Goal: Task Accomplishment & Management: Use online tool/utility

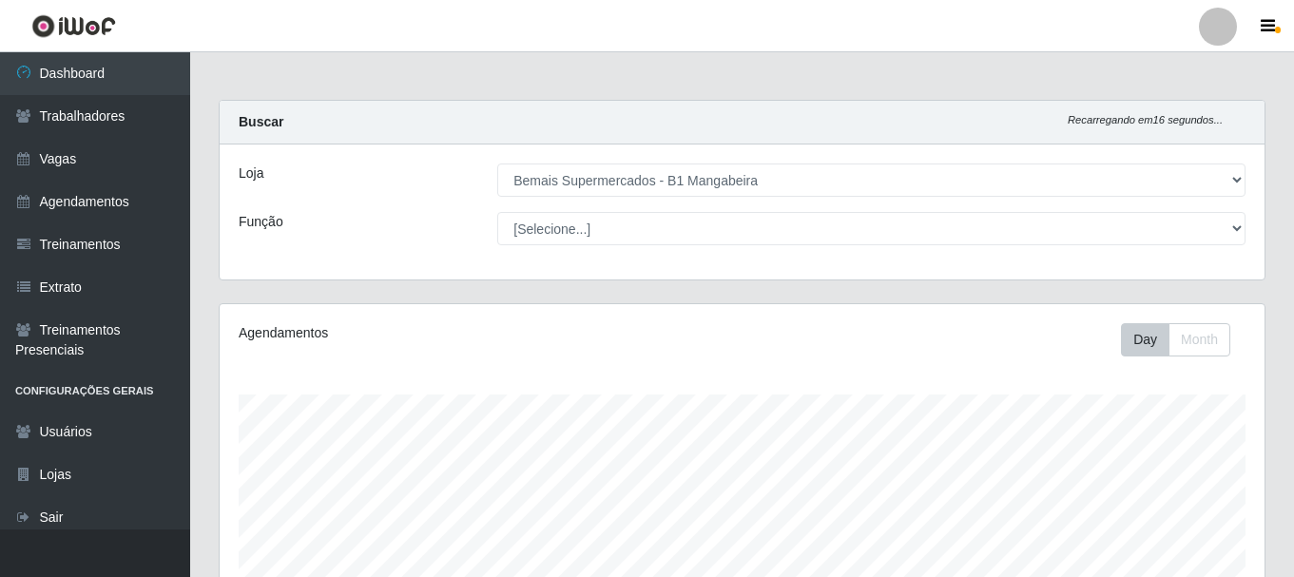
select select "403"
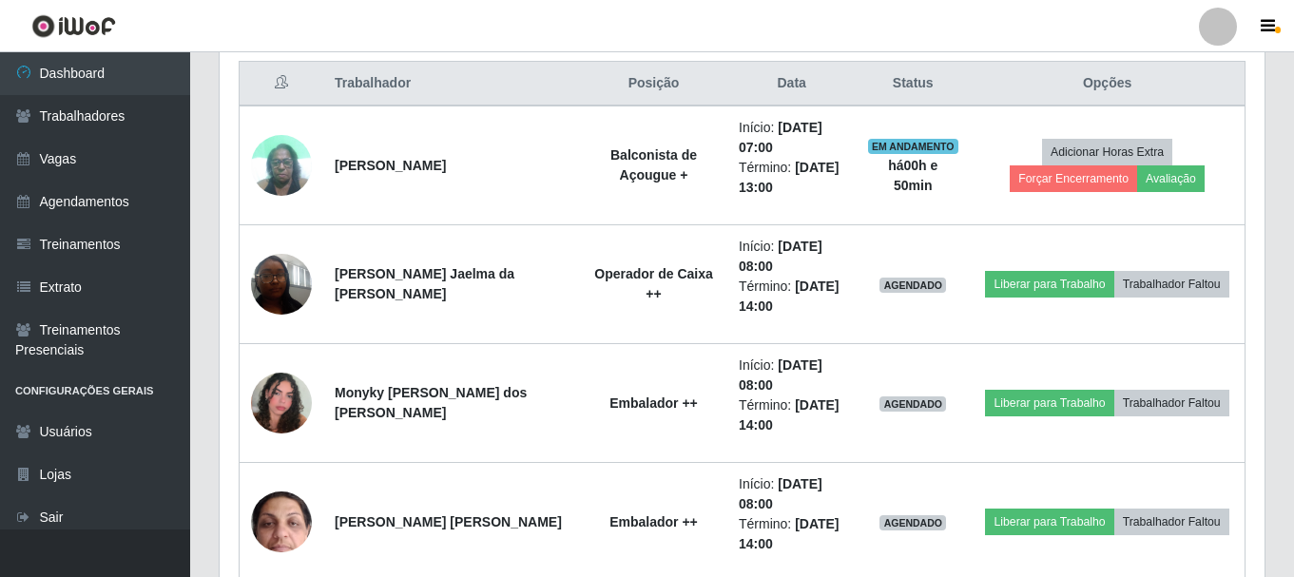
scroll to position [395, 1045]
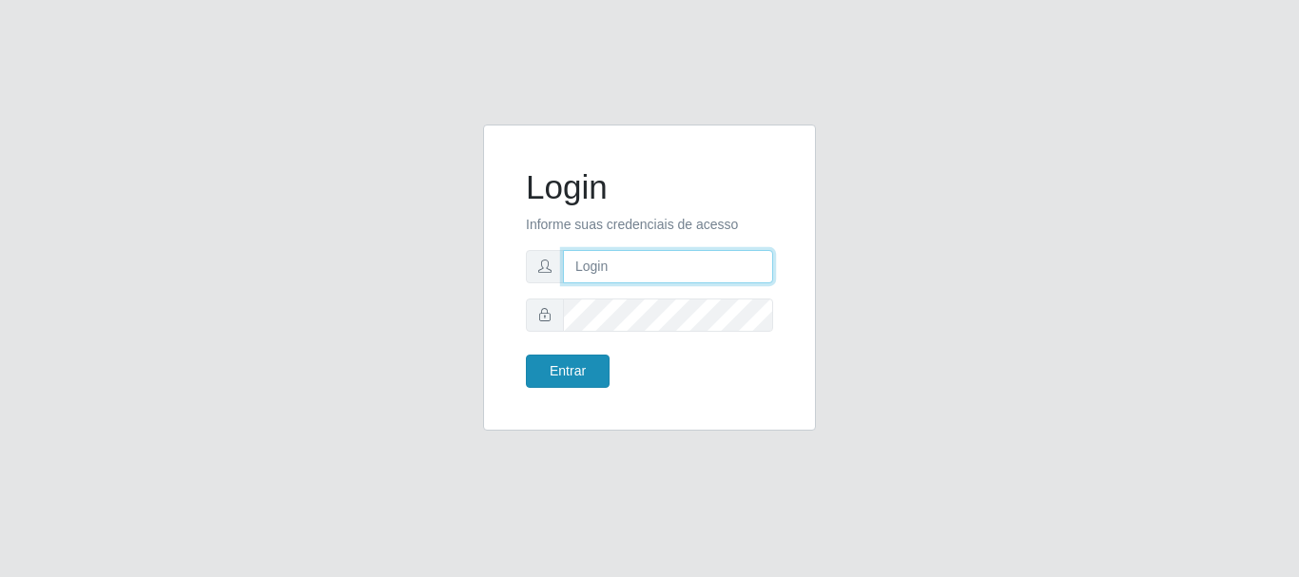
type input "caio@B1"
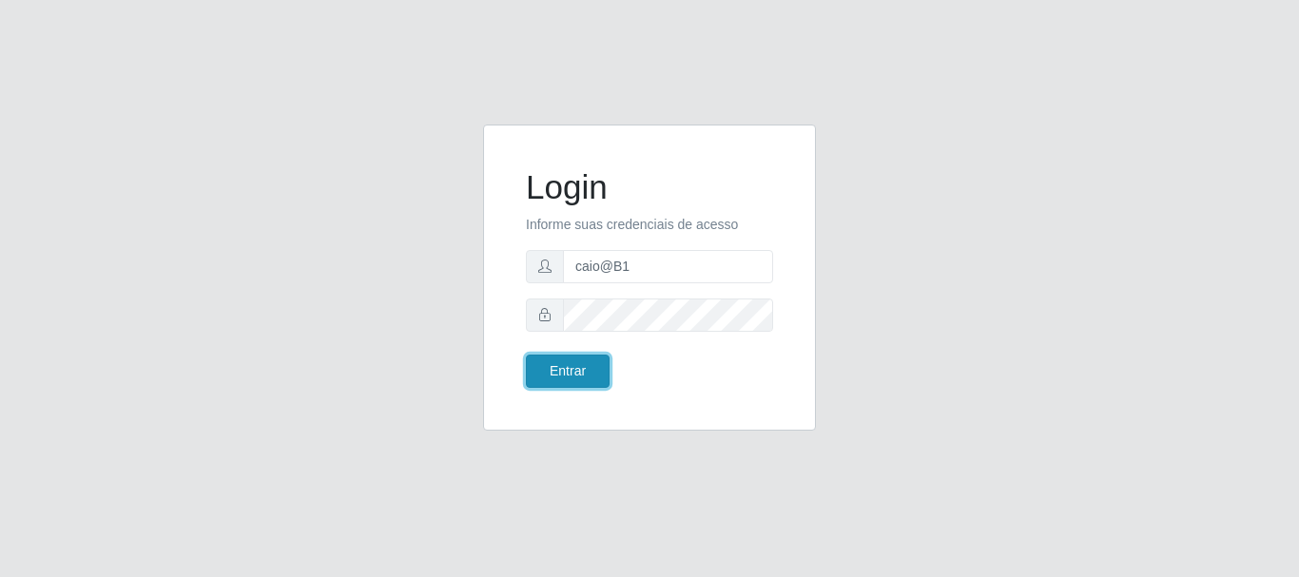
click at [565, 376] on button "Entrar" at bounding box center [568, 371] width 84 height 33
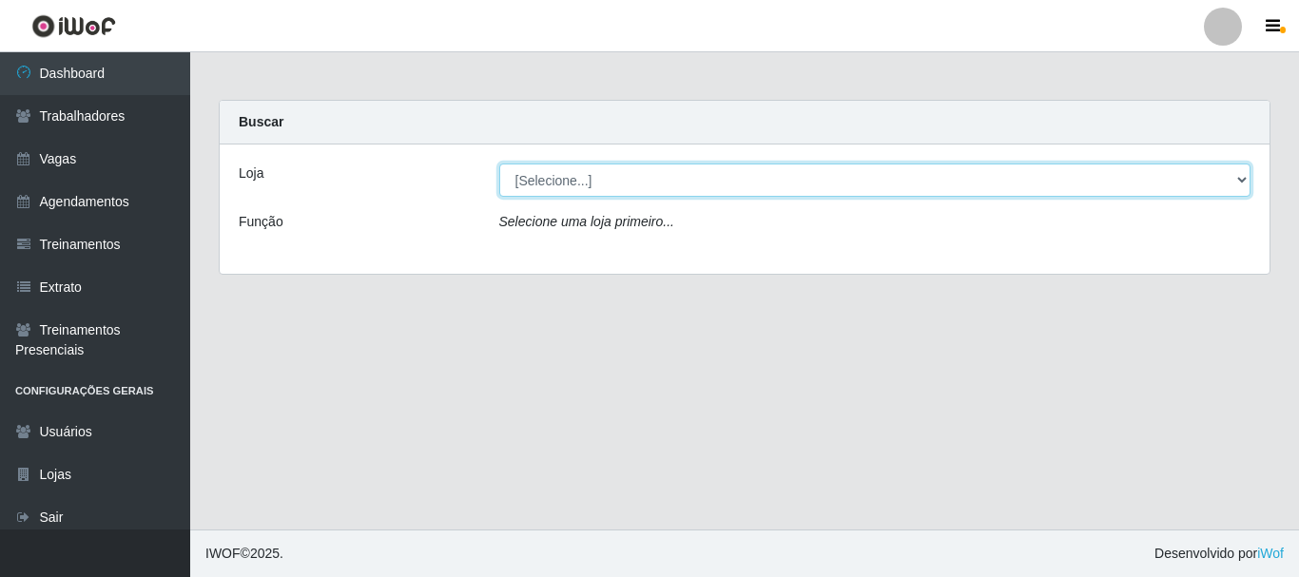
click at [1245, 177] on select "[Selecione...] Bemais Supermercados - B1 [GEOGRAPHIC_DATA]" at bounding box center [875, 180] width 752 height 33
select select "403"
click at [499, 164] on select "[Selecione...] Bemais Supermercados - B1 [GEOGRAPHIC_DATA]" at bounding box center [875, 180] width 752 height 33
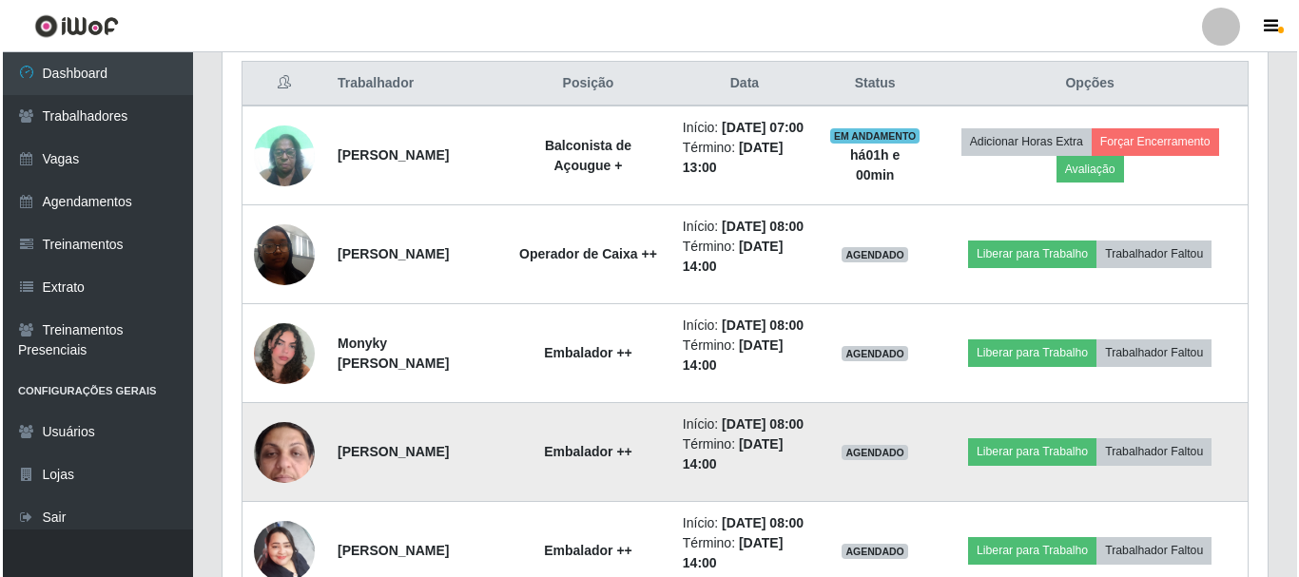
scroll to position [761, 0]
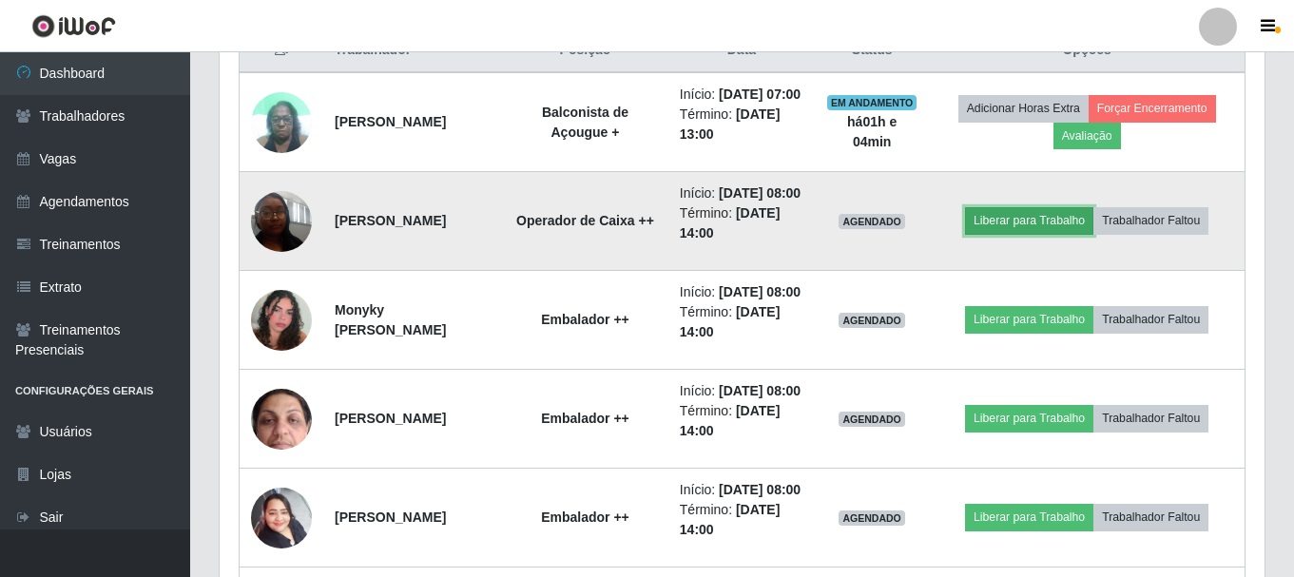
click at [1037, 234] on button "Liberar para Trabalho" at bounding box center [1029, 220] width 128 height 27
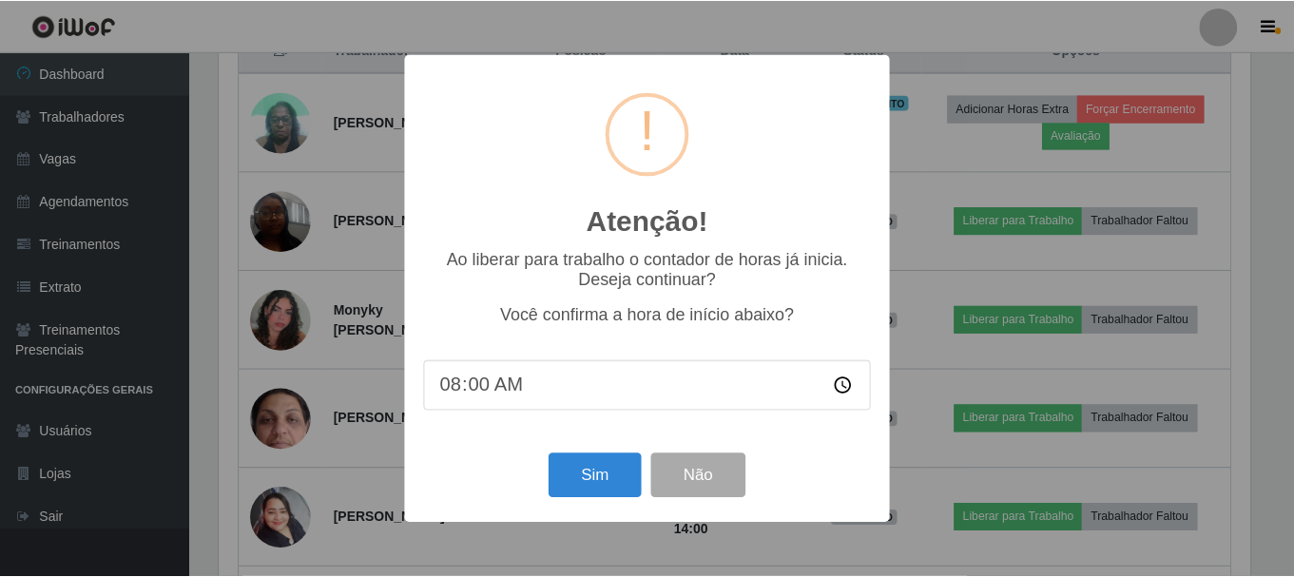
scroll to position [395, 1035]
click at [577, 482] on button "Sim" at bounding box center [596, 475] width 92 height 45
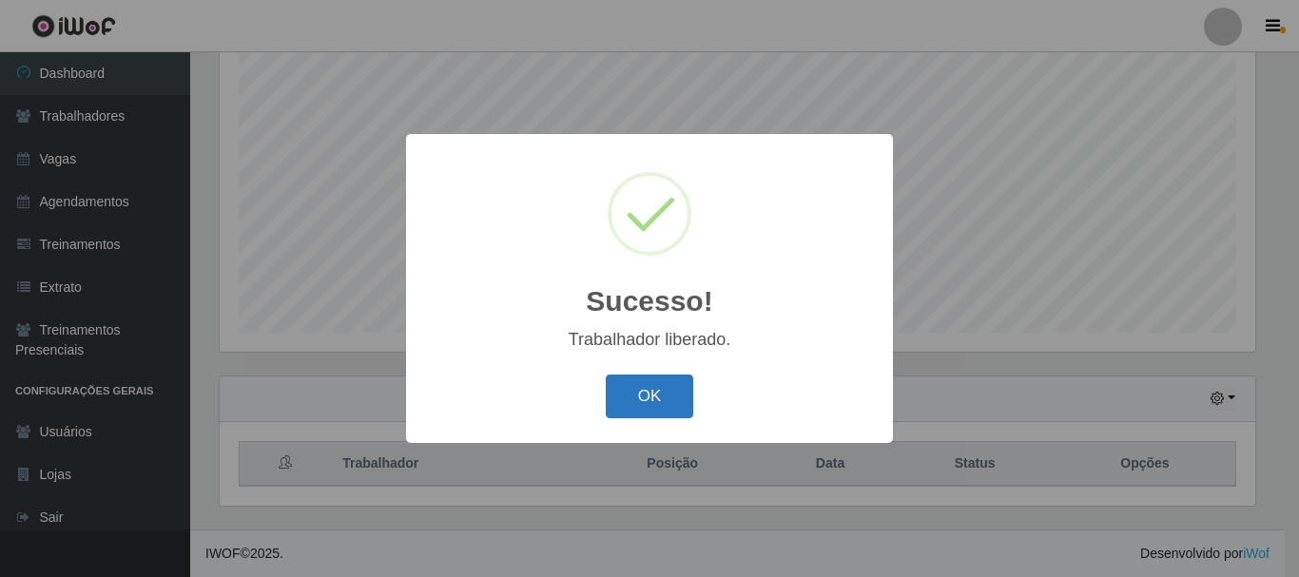
click at [650, 396] on button "OK" at bounding box center [650, 397] width 88 height 45
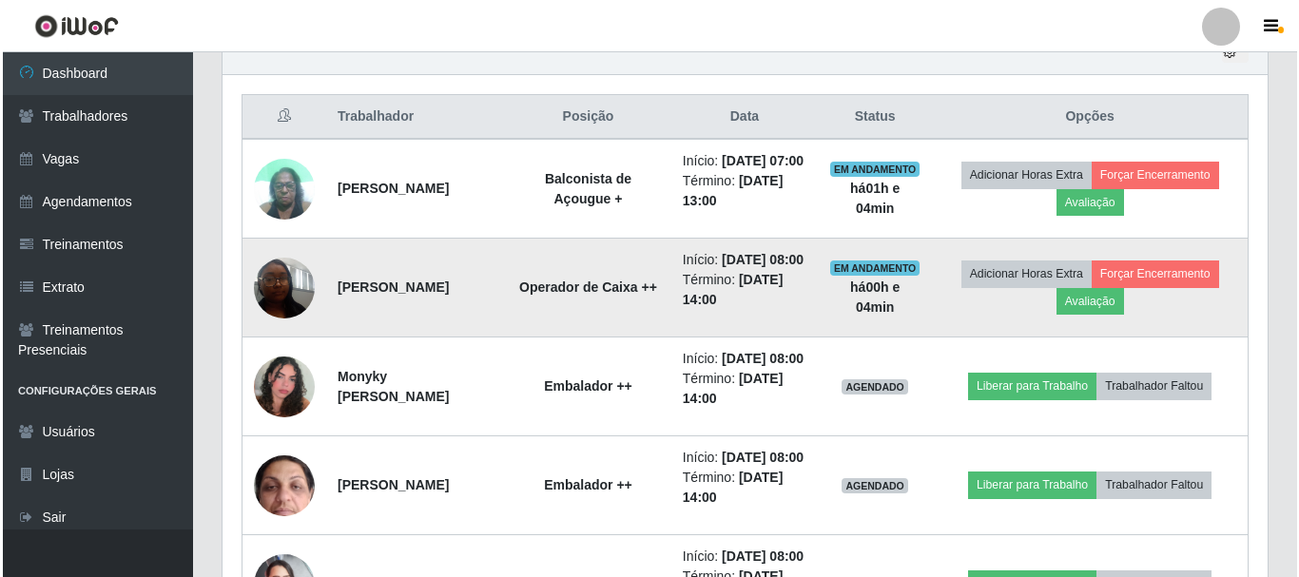
scroll to position [727, 0]
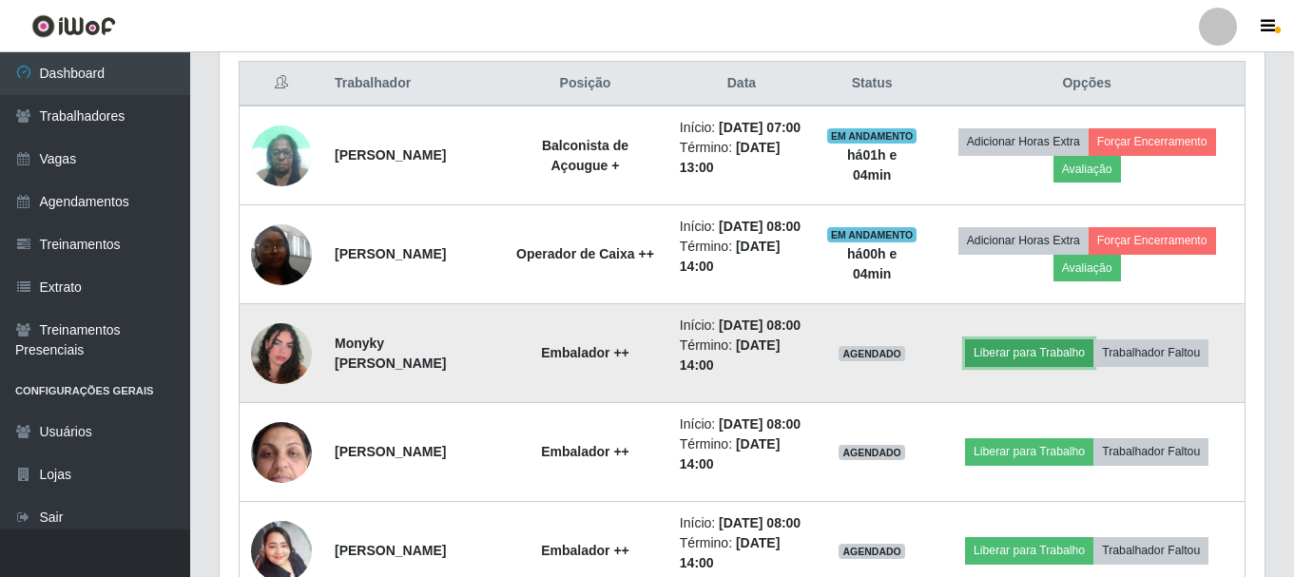
click at [1006, 366] on button "Liberar para Trabalho" at bounding box center [1029, 352] width 128 height 27
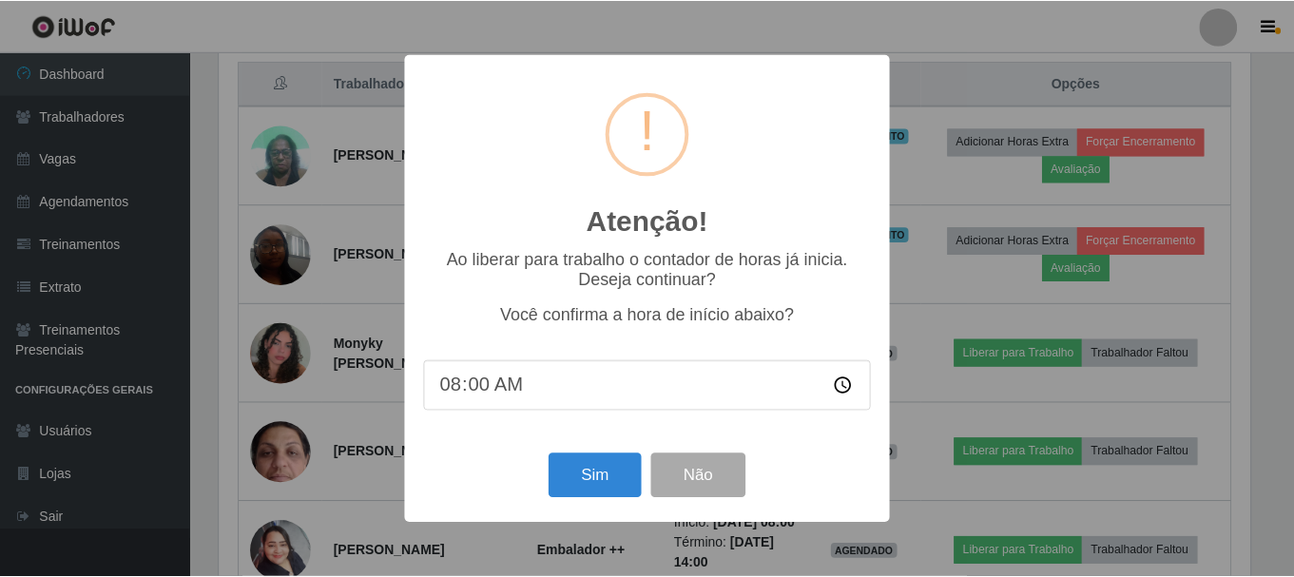
scroll to position [395, 1035]
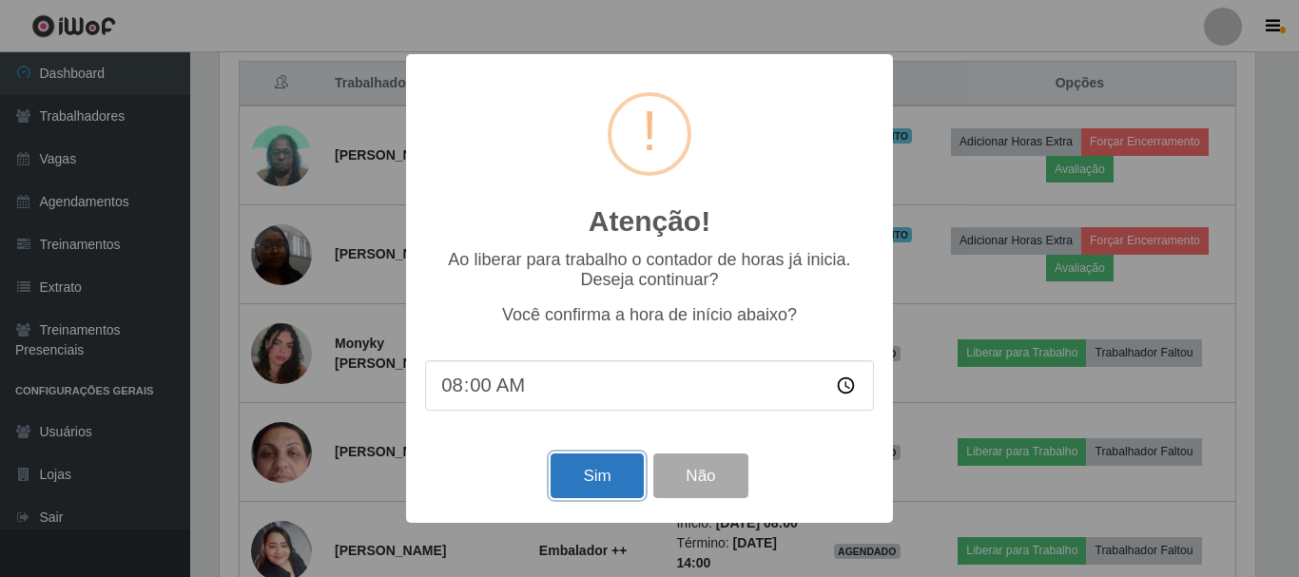
click at [605, 485] on button "Sim" at bounding box center [596, 475] width 92 height 45
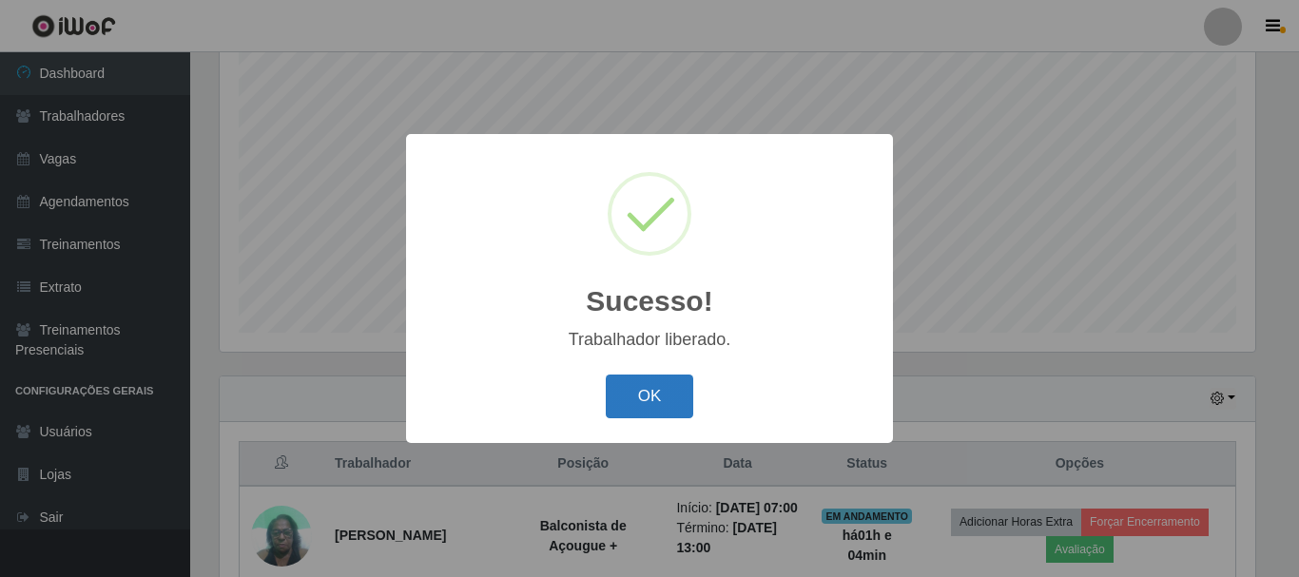
click at [656, 390] on button "OK" at bounding box center [650, 397] width 88 height 45
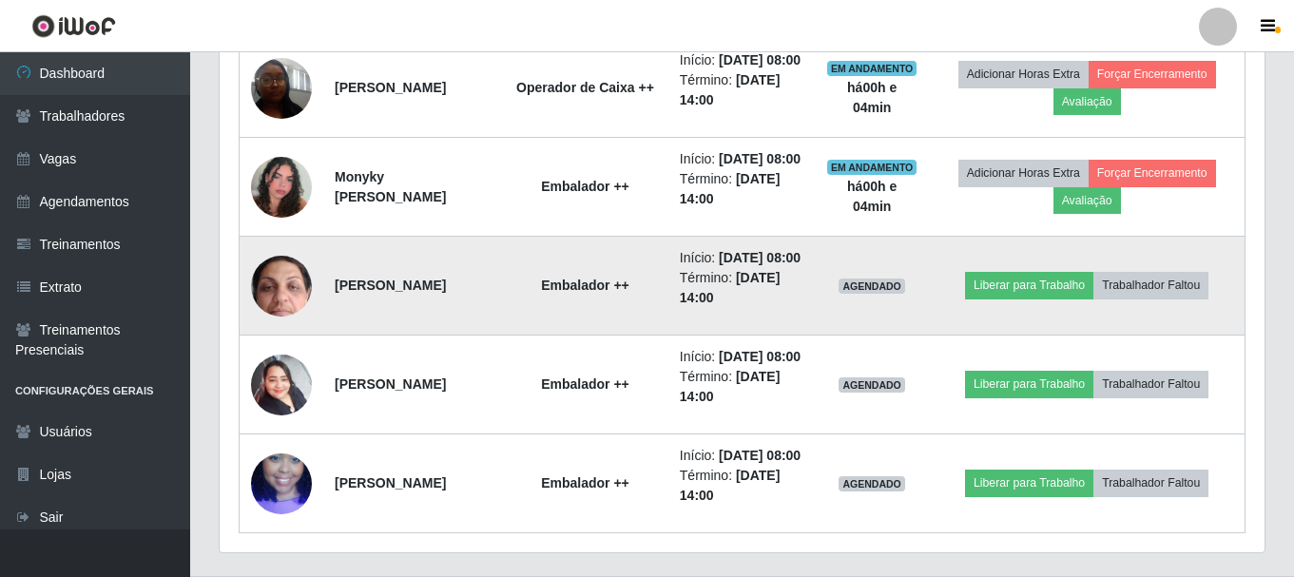
scroll to position [917, 0]
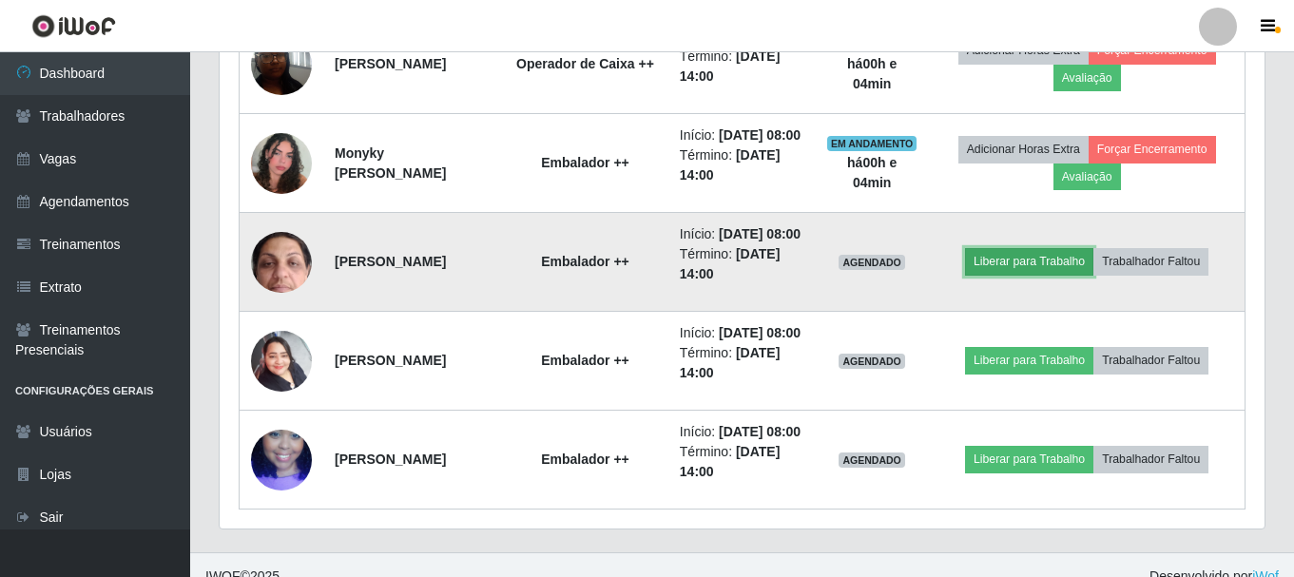
click at [1039, 275] on button "Liberar para Trabalho" at bounding box center [1029, 261] width 128 height 27
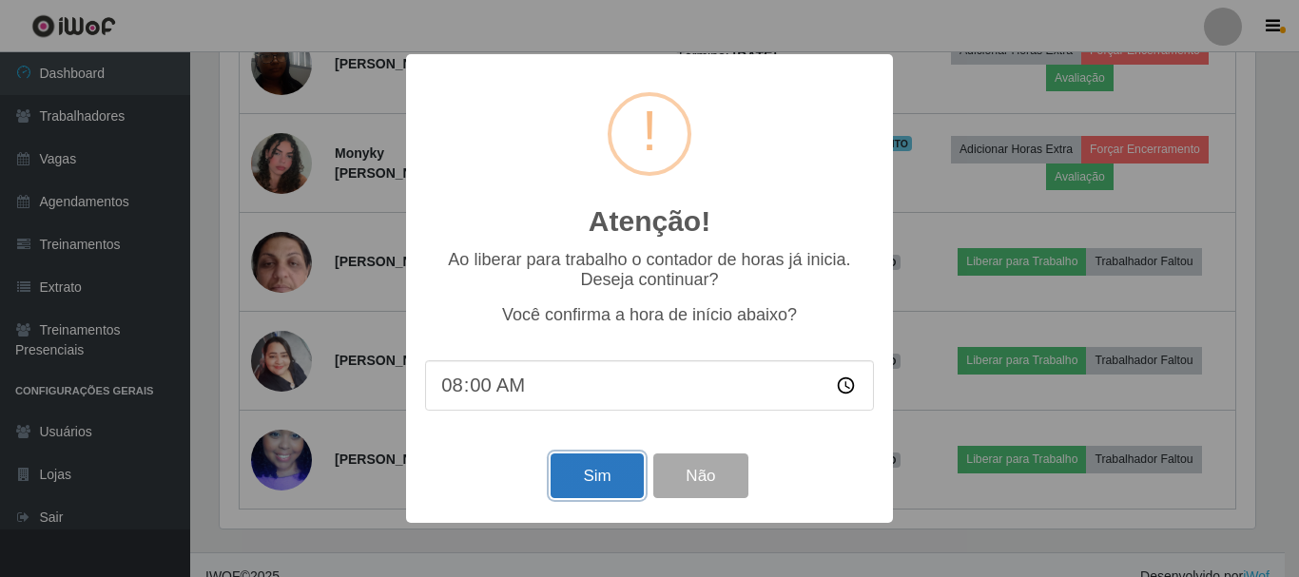
click at [618, 477] on button "Sim" at bounding box center [596, 475] width 92 height 45
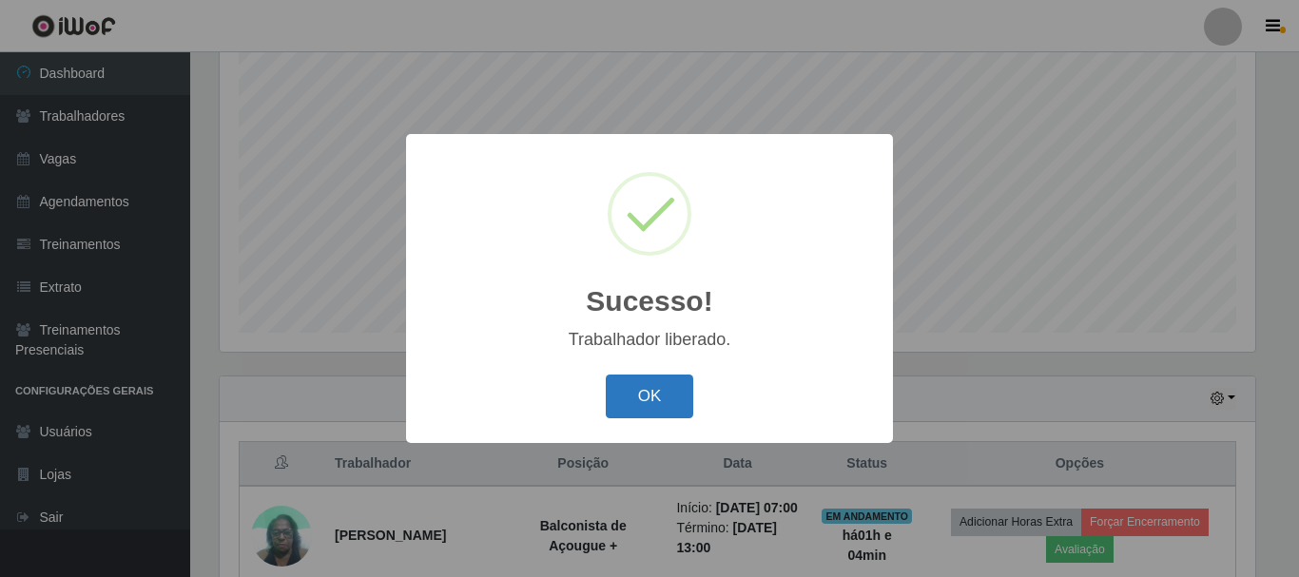
click at [681, 386] on button "OK" at bounding box center [650, 397] width 88 height 45
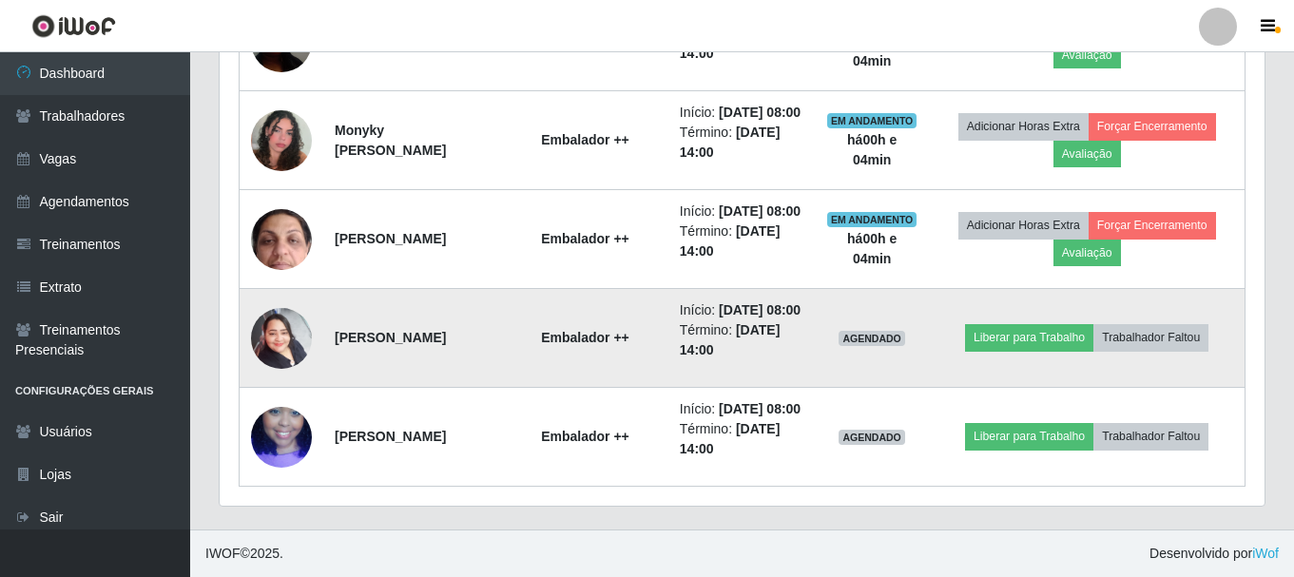
scroll to position [1012, 0]
click at [1045, 351] on button "Liberar para Trabalho" at bounding box center [1029, 337] width 128 height 27
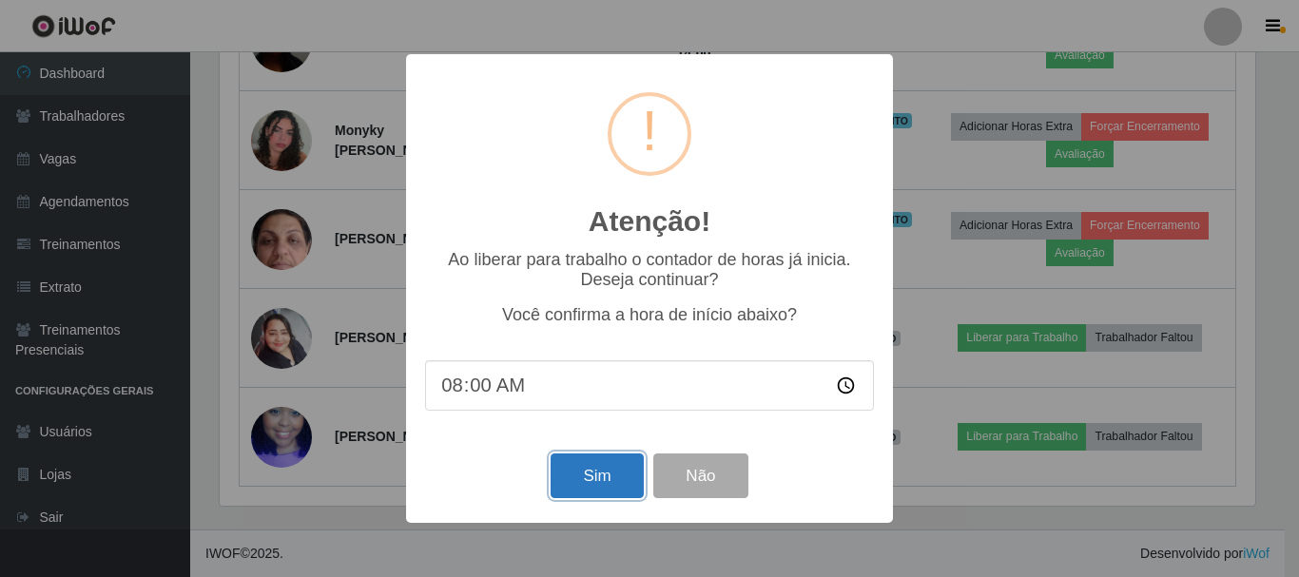
click at [606, 490] on button "Sim" at bounding box center [596, 475] width 92 height 45
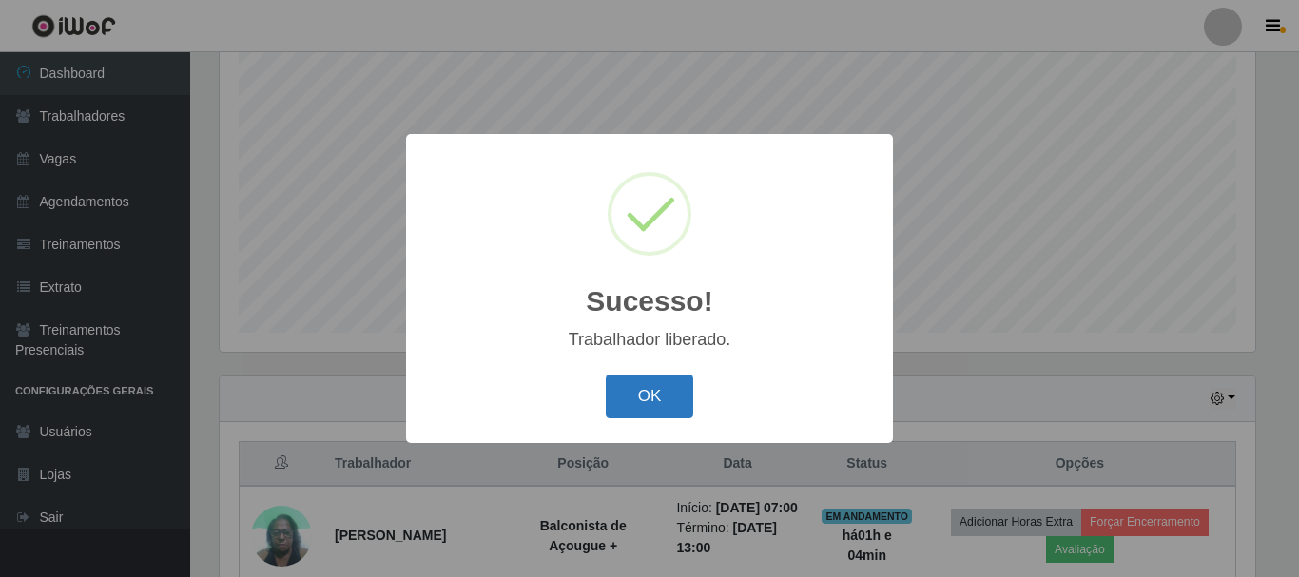
click at [638, 400] on button "OK" at bounding box center [650, 397] width 88 height 45
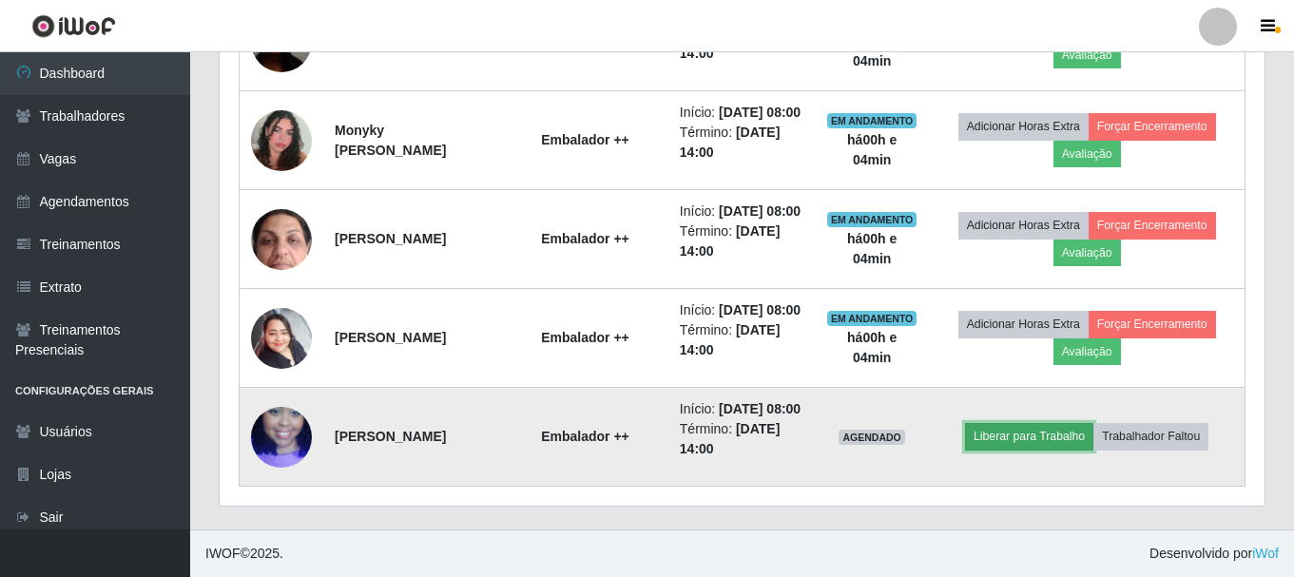
click at [1014, 450] on button "Liberar para Trabalho" at bounding box center [1029, 436] width 128 height 27
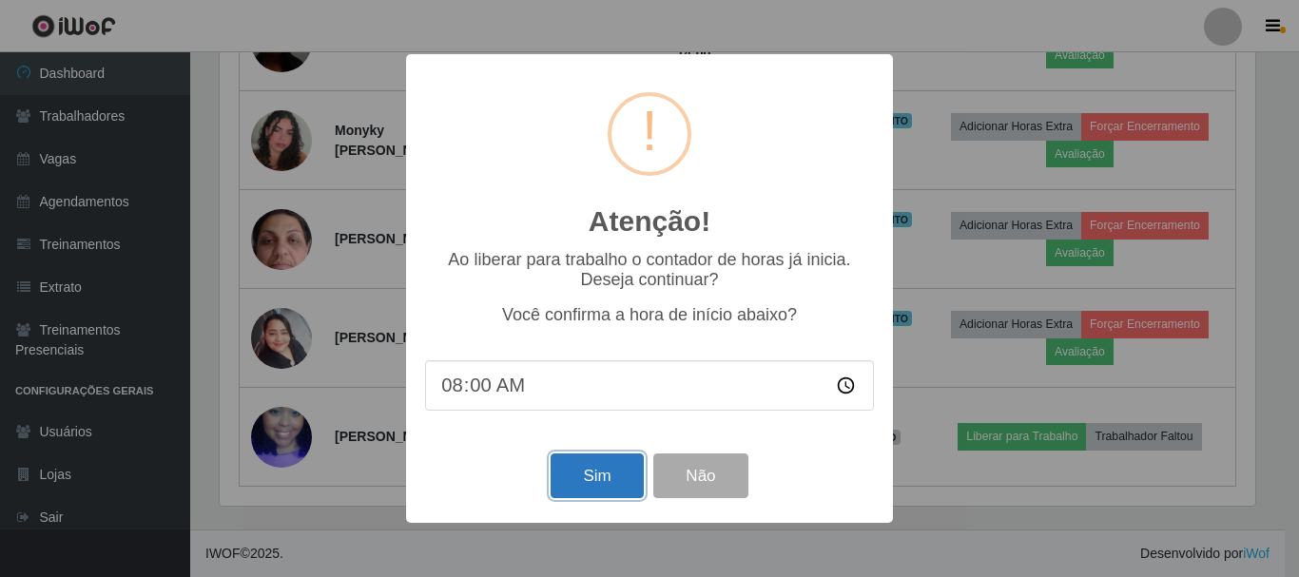
click at [622, 487] on button "Sim" at bounding box center [596, 475] width 92 height 45
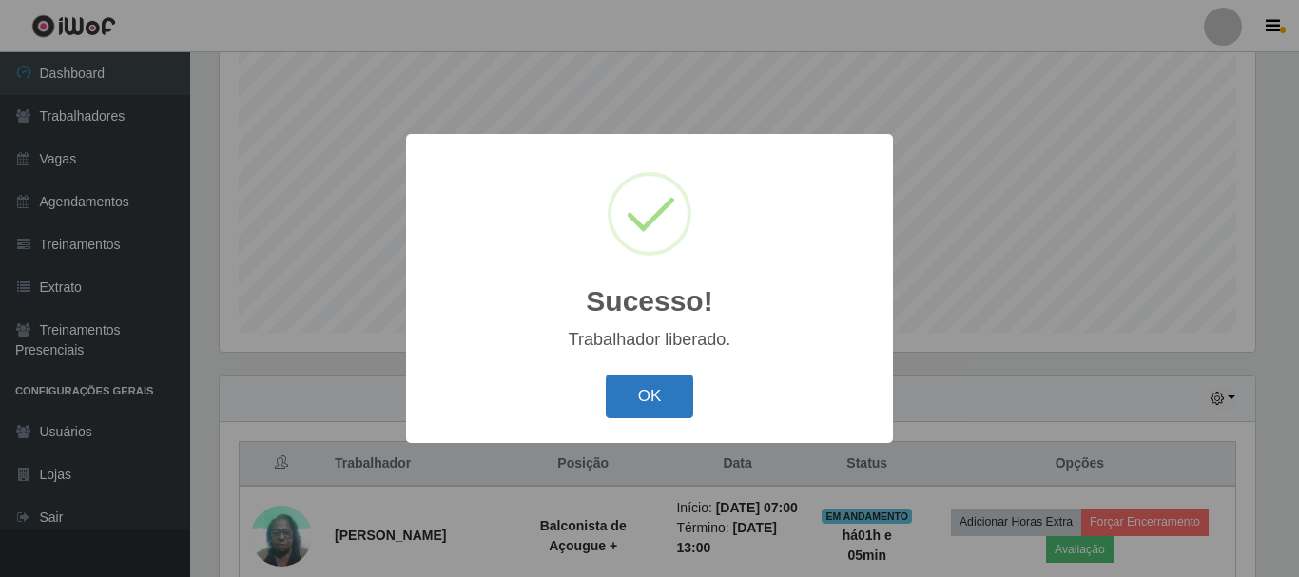
click at [646, 407] on button "OK" at bounding box center [650, 397] width 88 height 45
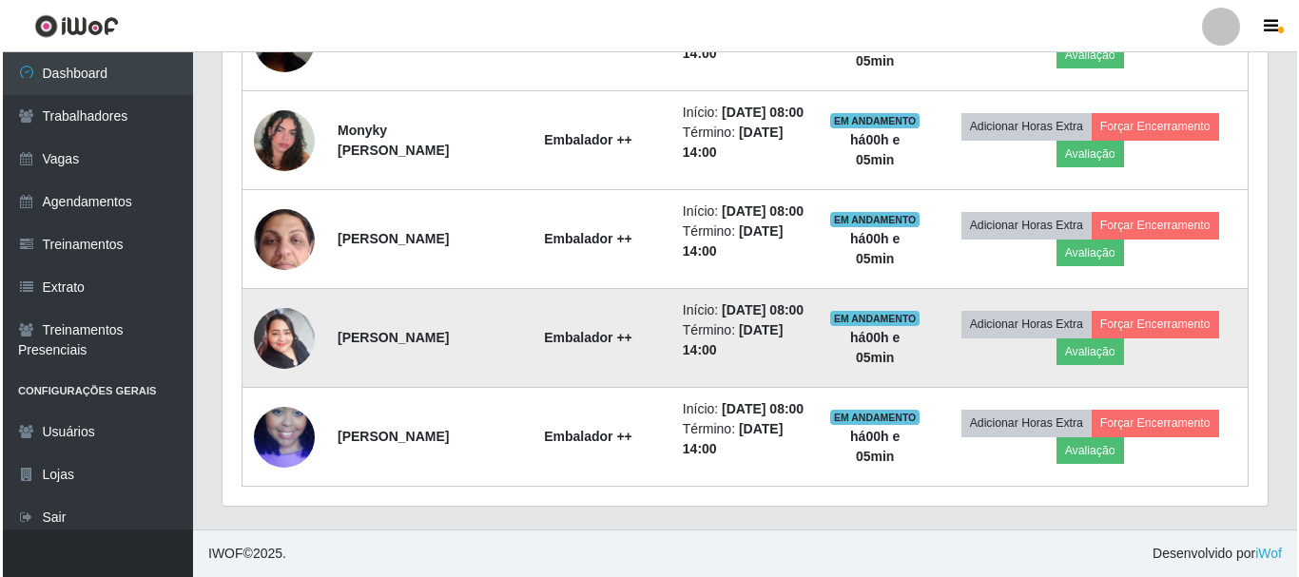
scroll to position [1060, 0]
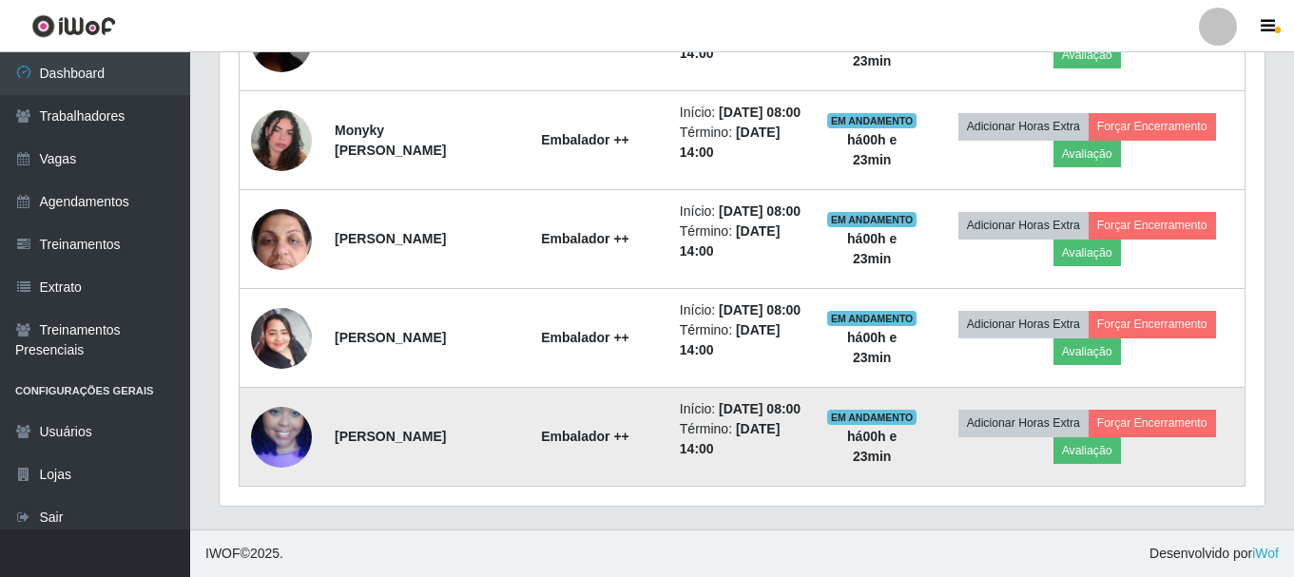
click at [298, 437] on img at bounding box center [281, 437] width 61 height 108
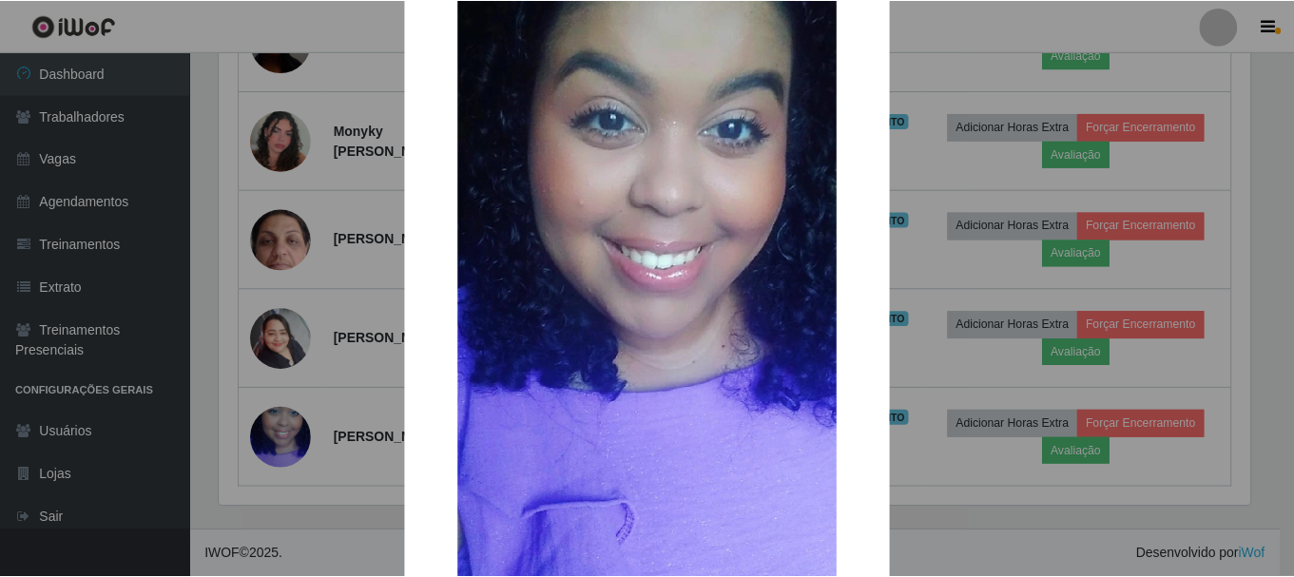
scroll to position [265, 0]
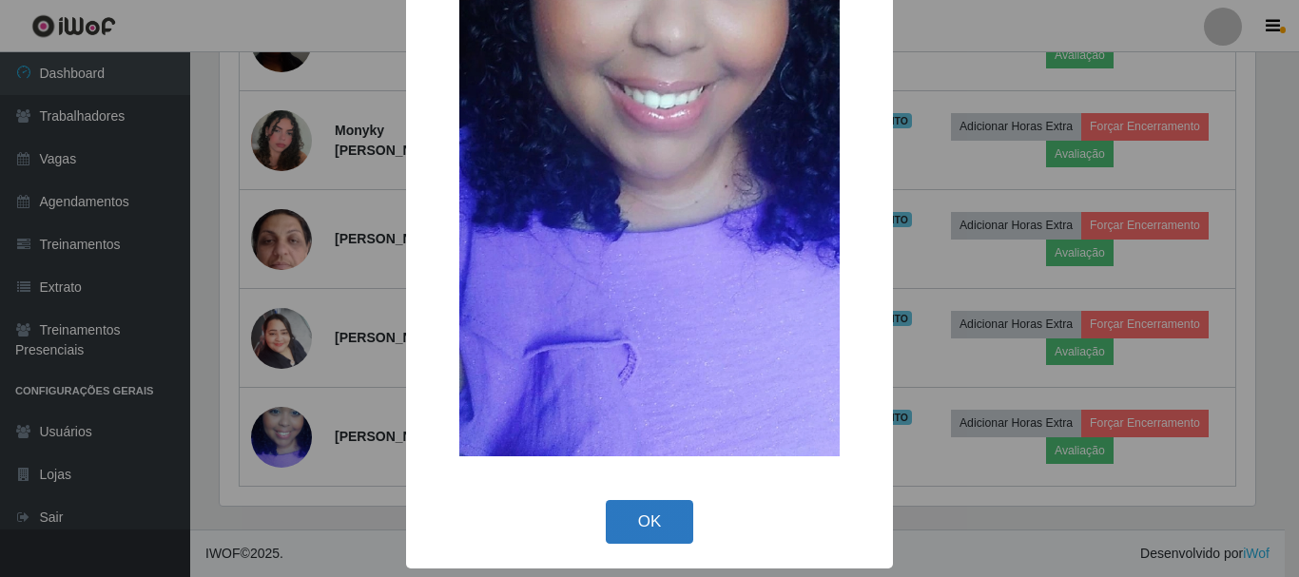
click at [633, 510] on button "OK" at bounding box center [650, 522] width 88 height 45
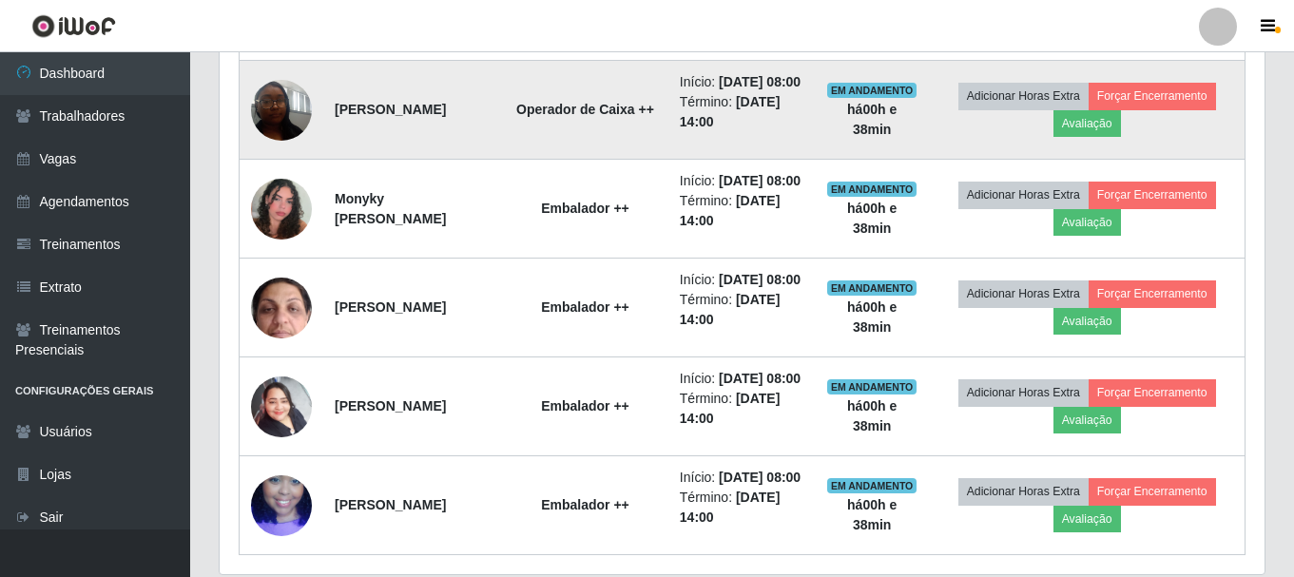
scroll to position [870, 0]
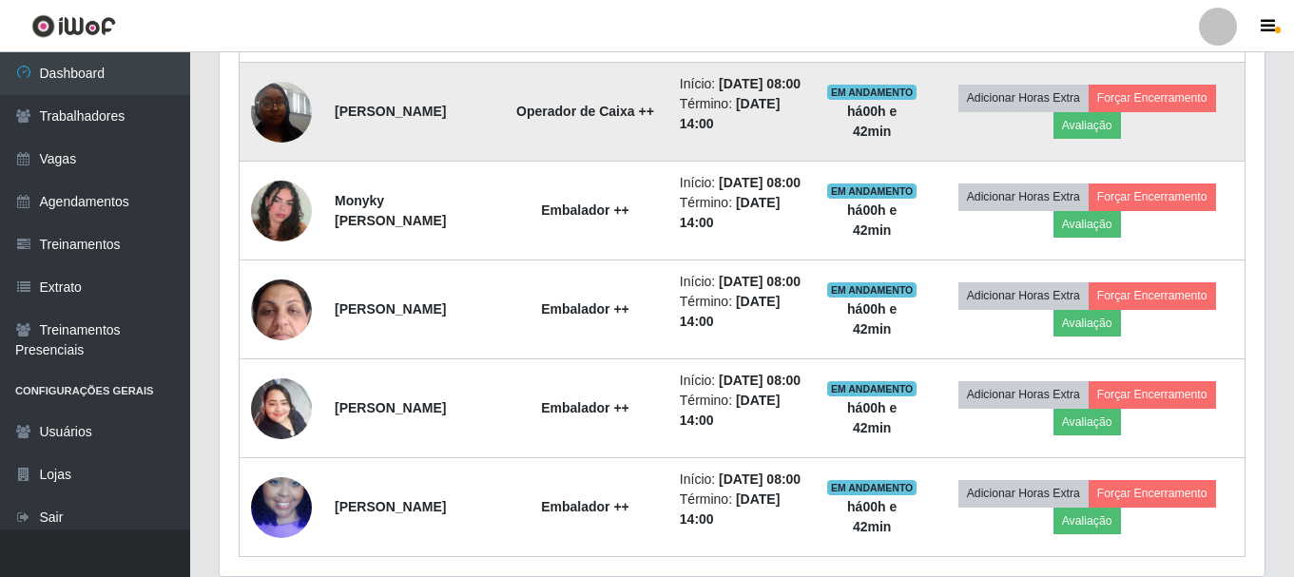
click at [285, 152] on img at bounding box center [281, 111] width 61 height 81
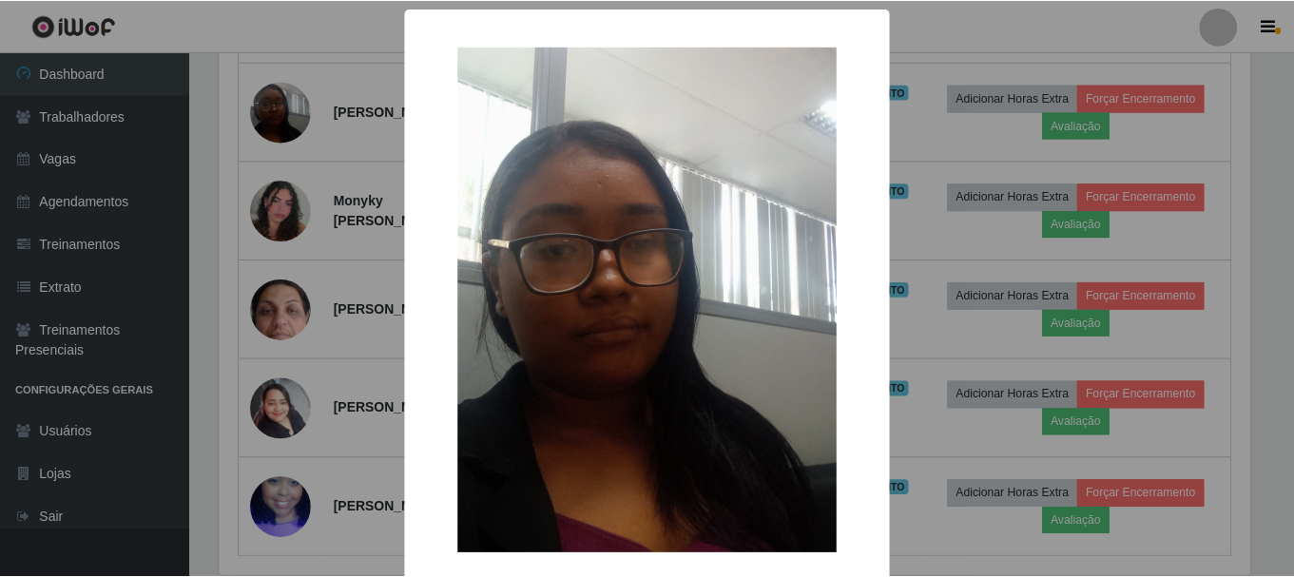
scroll to position [96, 0]
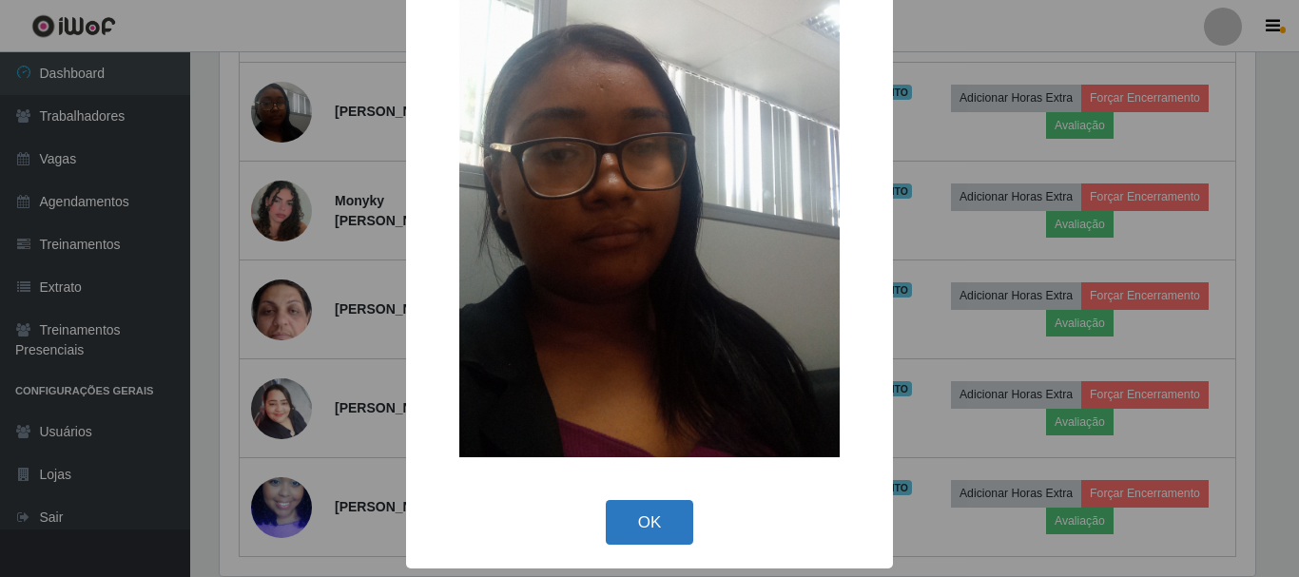
click at [649, 511] on button "OK" at bounding box center [650, 522] width 88 height 45
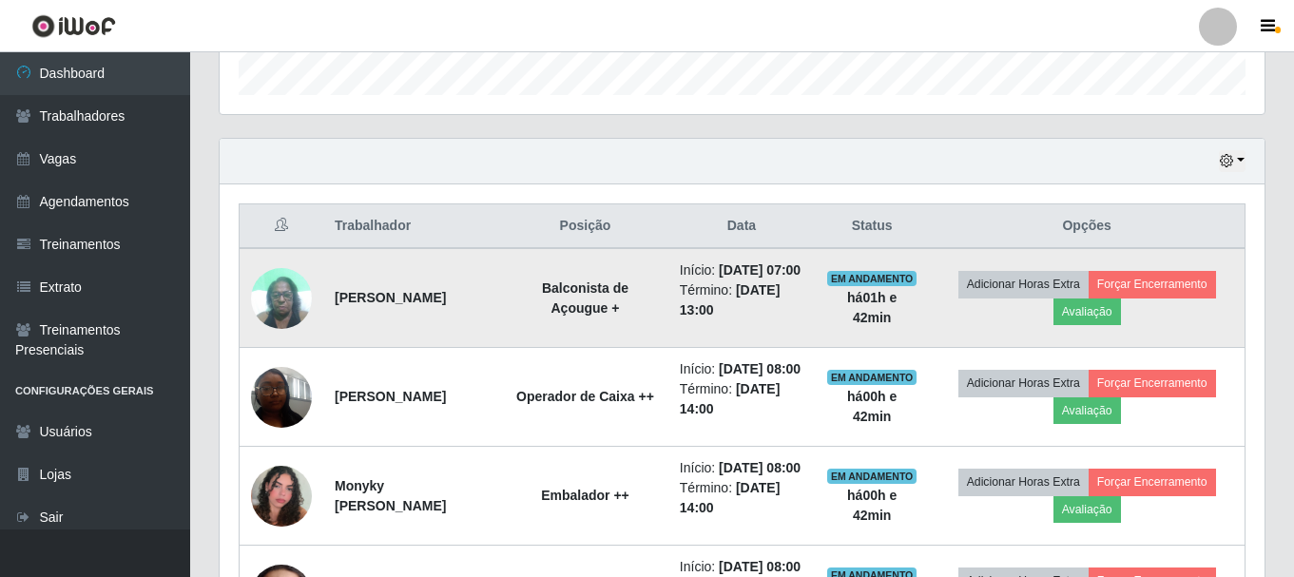
scroll to position [490, 0]
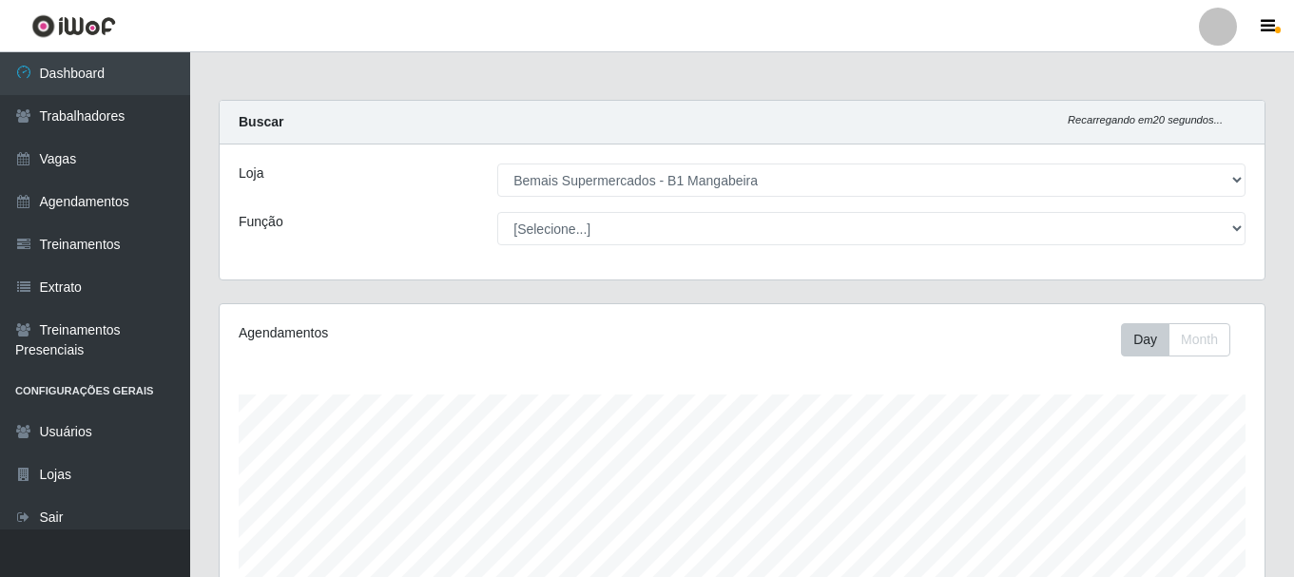
select select "403"
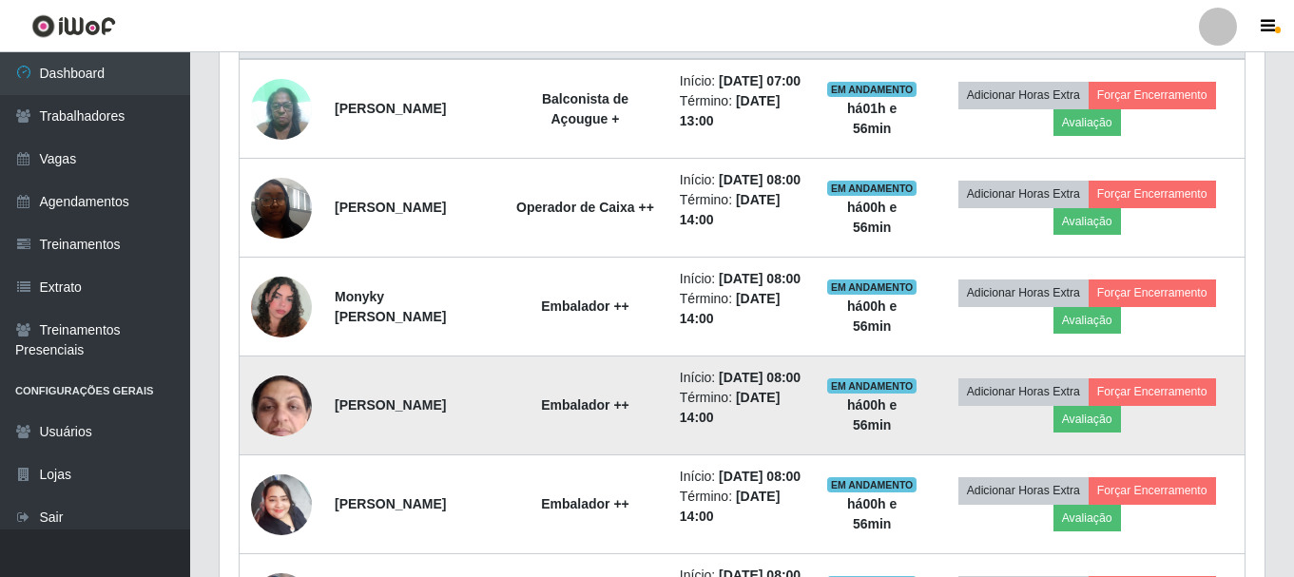
scroll to position [775, 0]
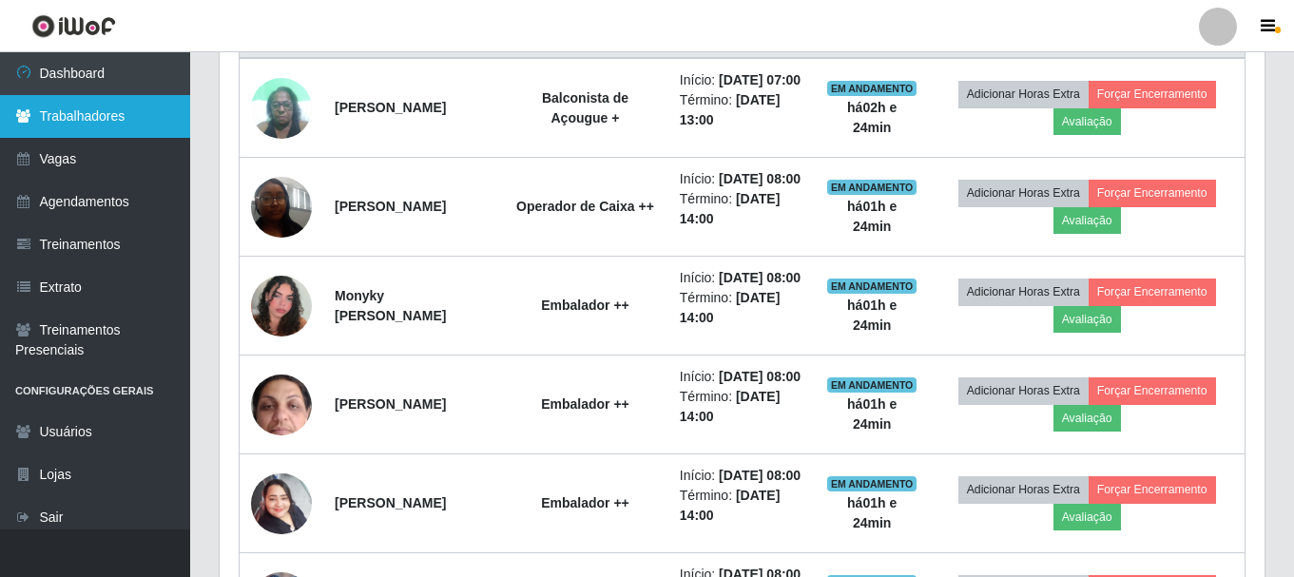
click at [117, 132] on link "Trabalhadores" at bounding box center [95, 116] width 190 height 43
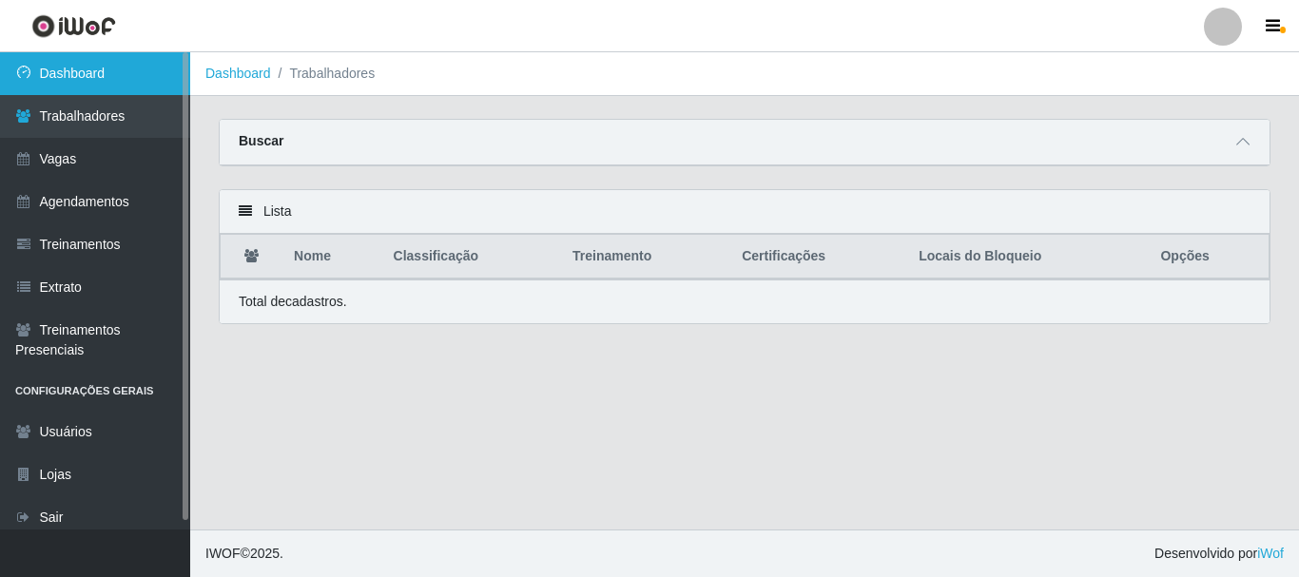
click at [122, 52] on link "Dashboard" at bounding box center [95, 73] width 190 height 43
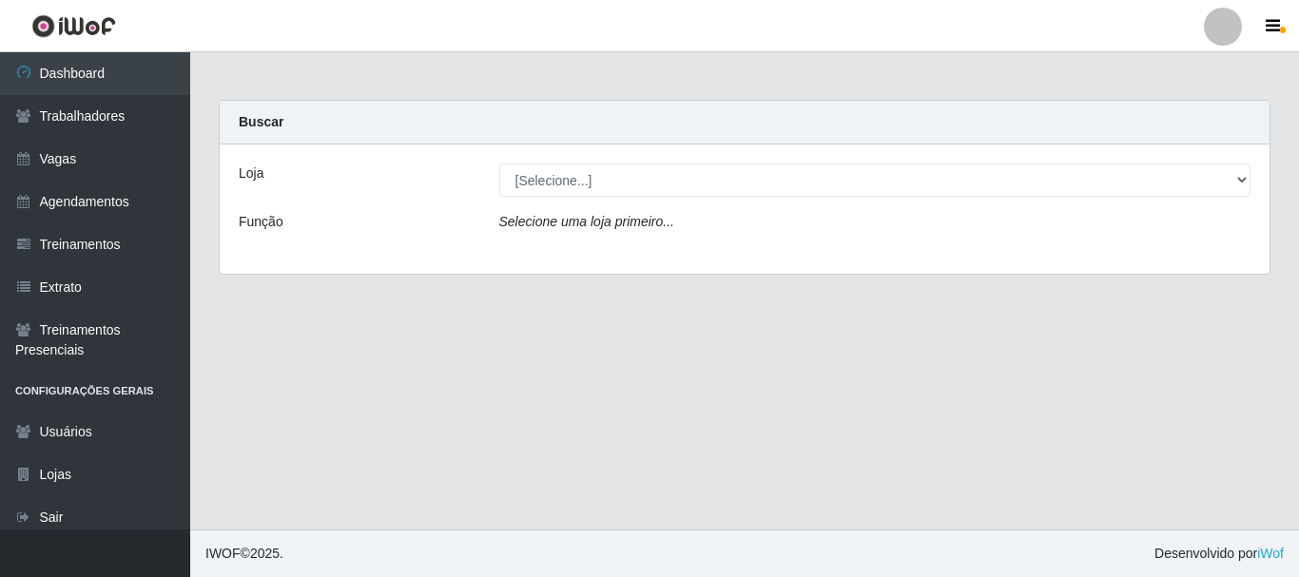
click at [1256, 183] on div "[Selecione...] Bemais Supermercados - B1 [GEOGRAPHIC_DATA]" at bounding box center [875, 180] width 781 height 33
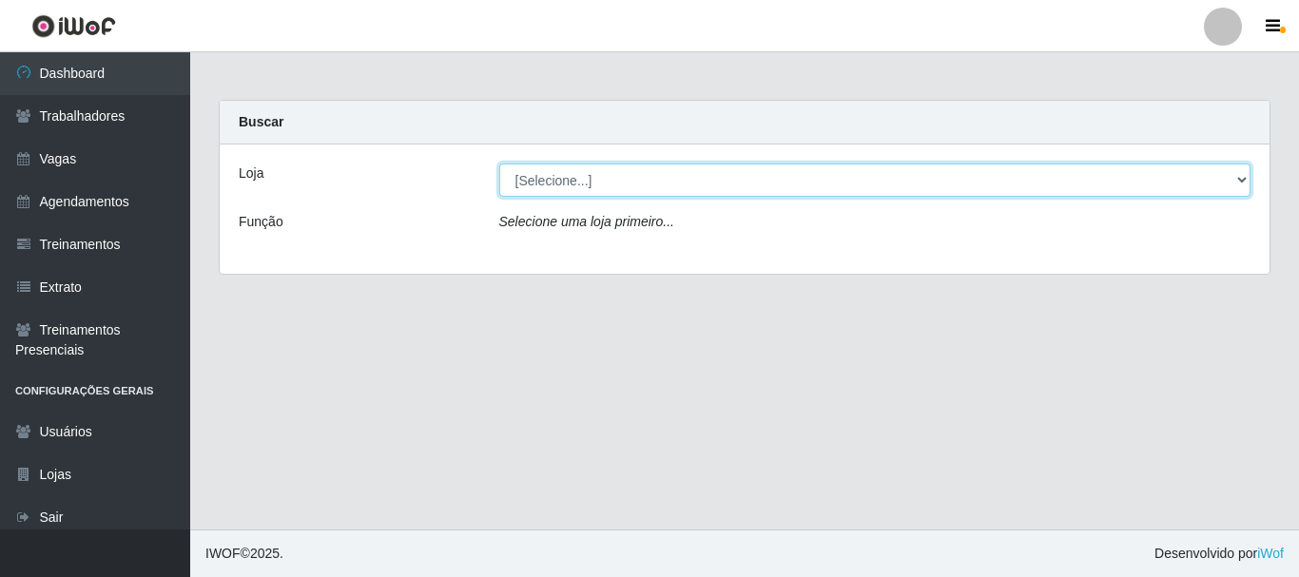
click at [1215, 177] on select "[Selecione...] Bemais Supermercados - B1 [GEOGRAPHIC_DATA]" at bounding box center [875, 180] width 752 height 33
select select "403"
click at [499, 164] on select "[Selecione...] Bemais Supermercados - B1 [GEOGRAPHIC_DATA]" at bounding box center [875, 180] width 752 height 33
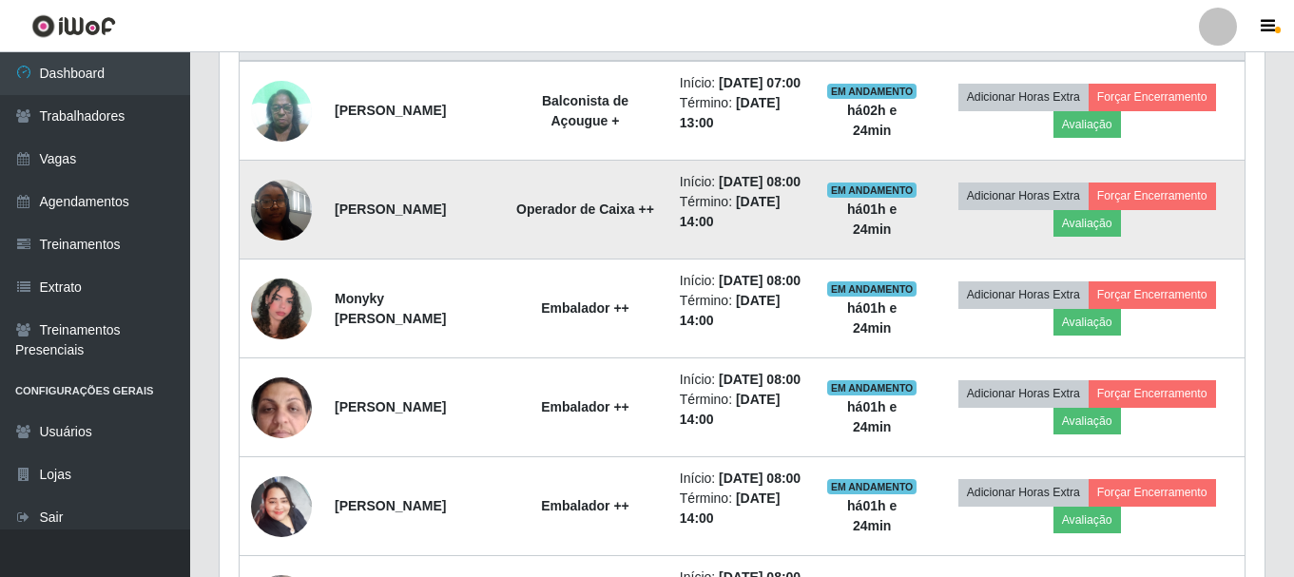
scroll to position [570, 0]
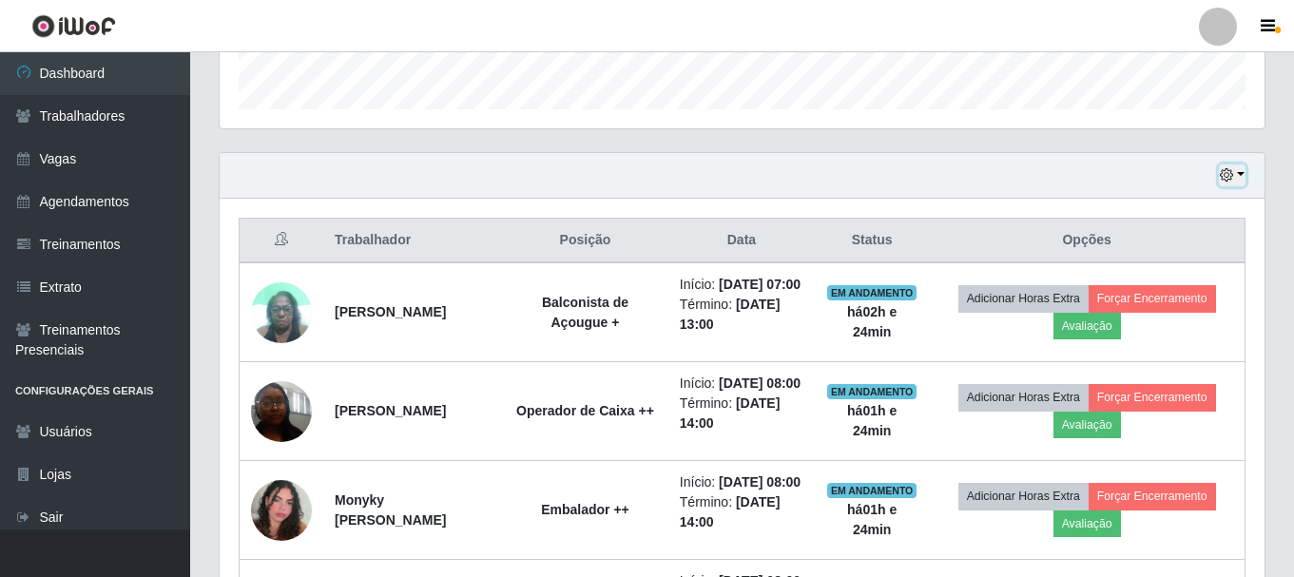
click at [1227, 175] on icon "button" at bounding box center [1226, 174] width 13 height 13
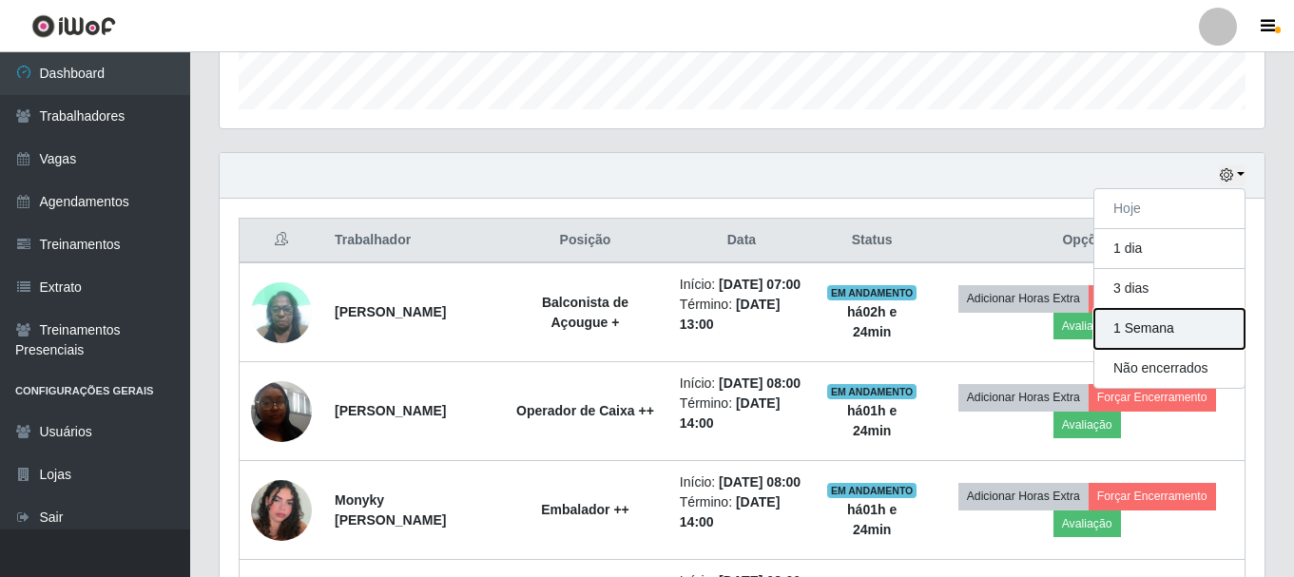
click at [1151, 343] on button "1 Semana" at bounding box center [1169, 329] width 150 height 40
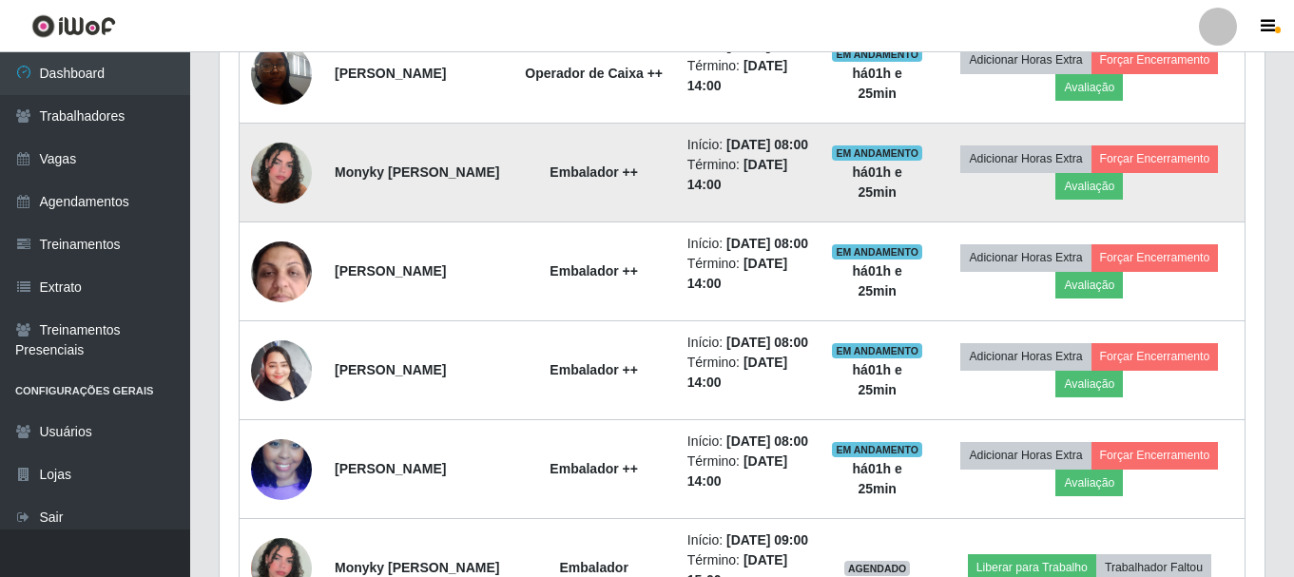
scroll to position [680, 0]
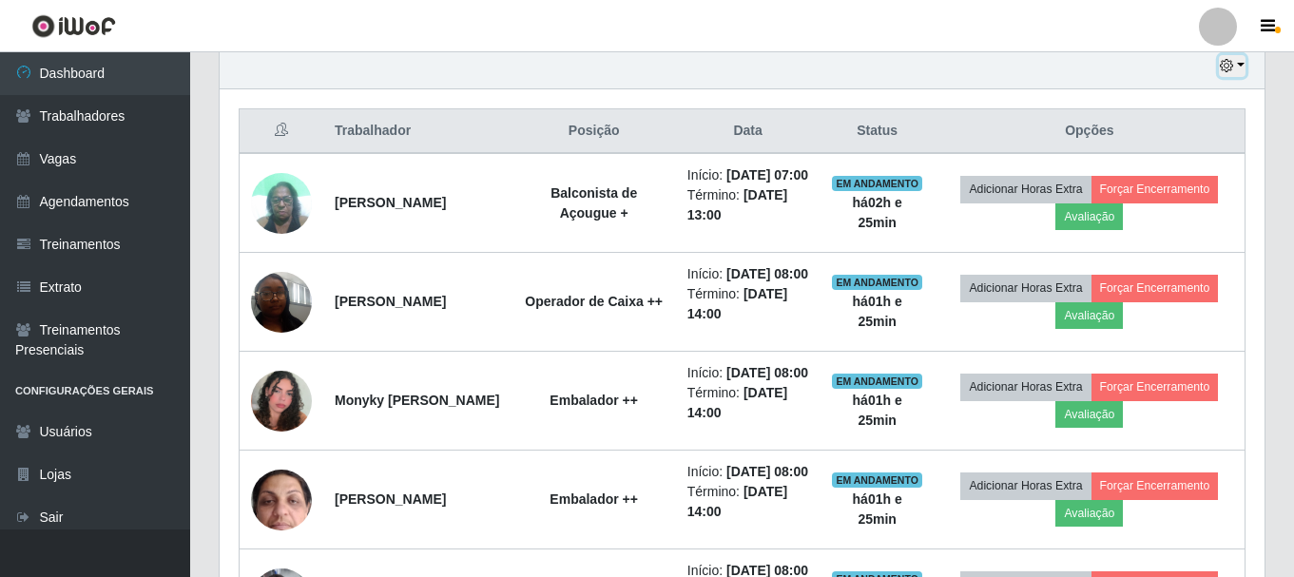
click at [1229, 66] on icon "button" at bounding box center [1226, 65] width 13 height 13
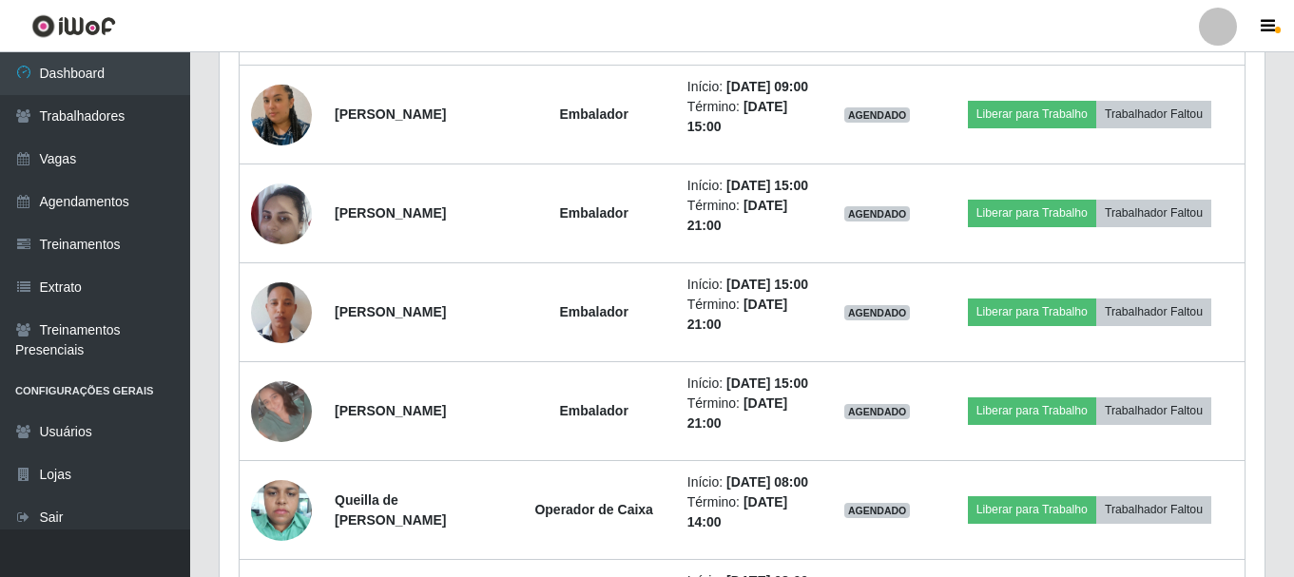
scroll to position [1535, 0]
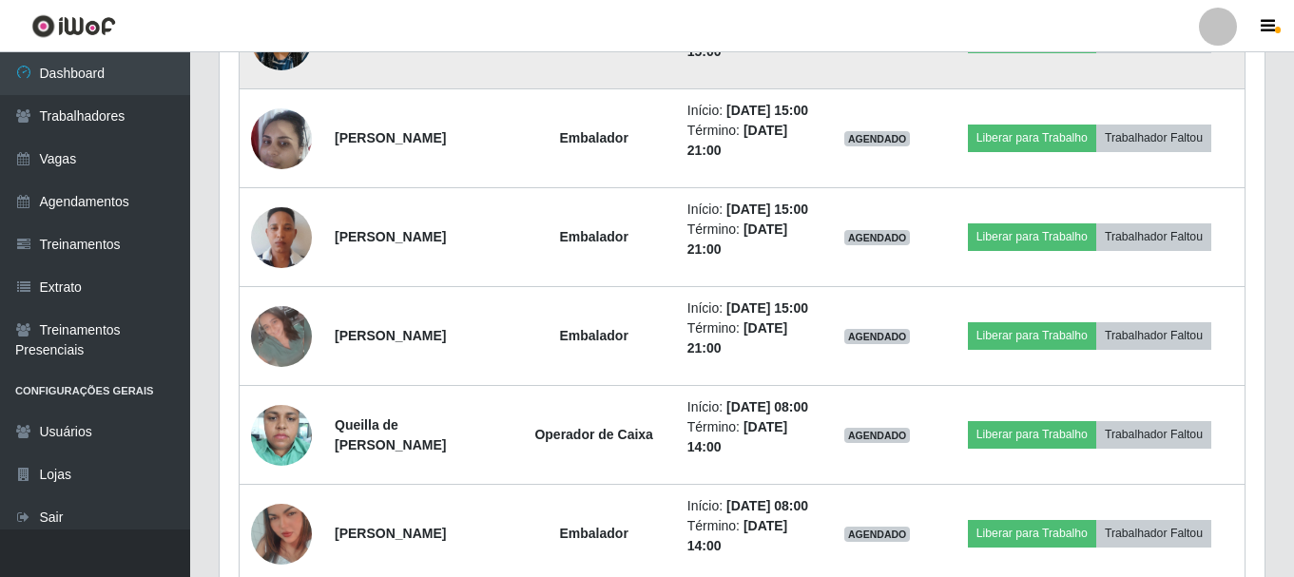
click at [274, 94] on img at bounding box center [281, 40] width 61 height 108
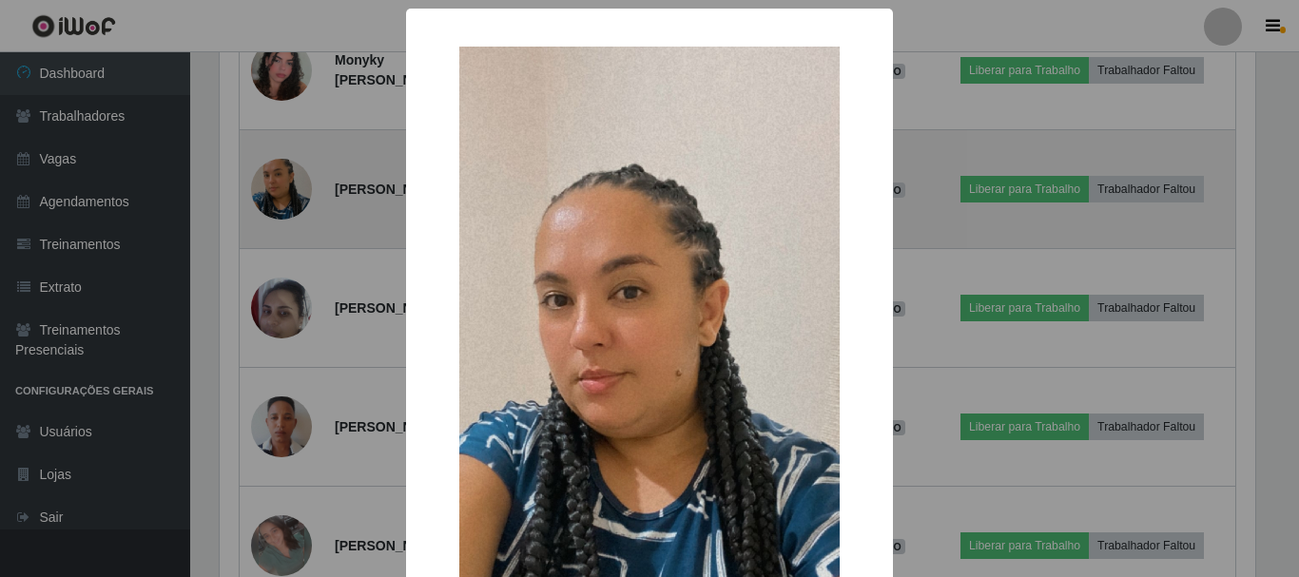
click at [274, 190] on div "× OK Cancel" at bounding box center [649, 288] width 1299 height 577
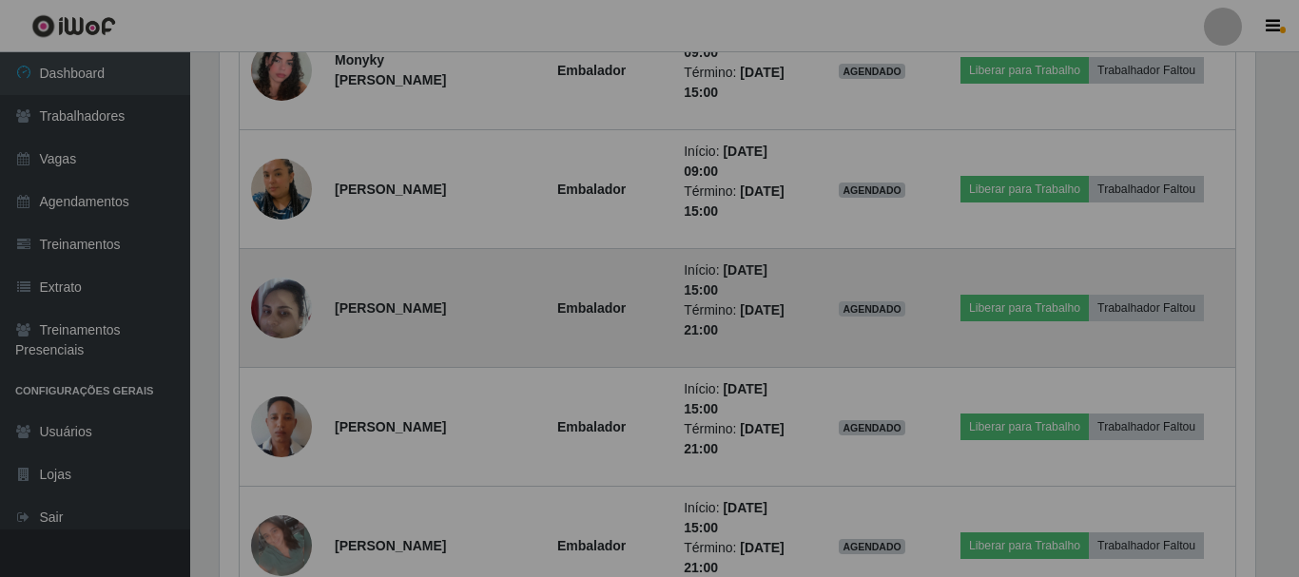
scroll to position [395, 1045]
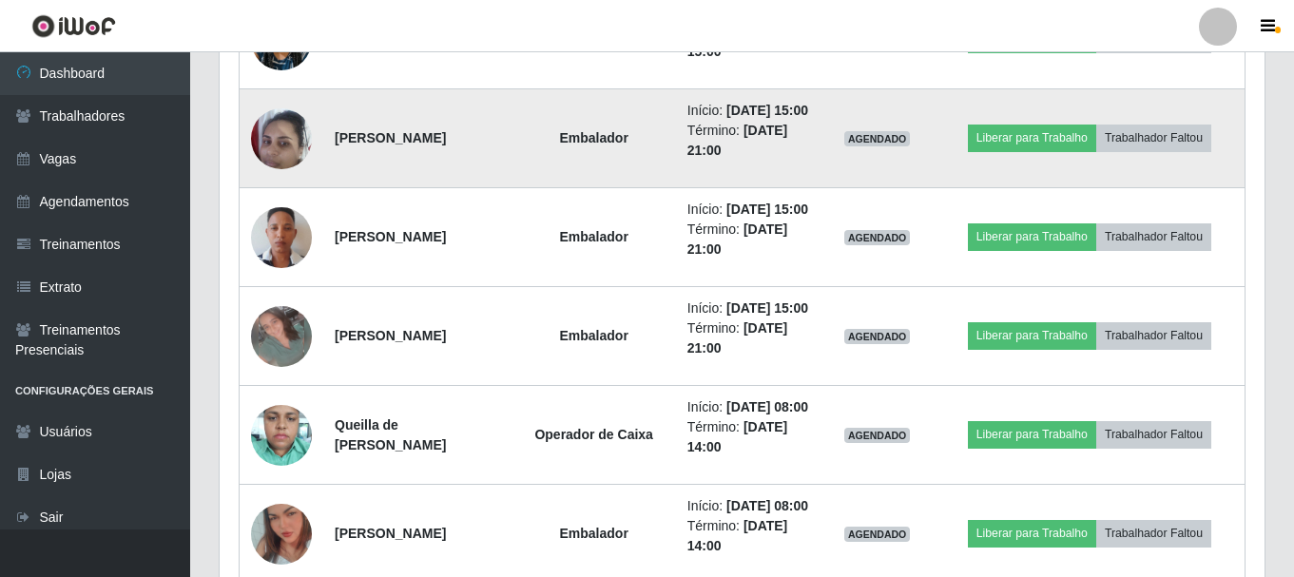
click at [298, 179] on img at bounding box center [281, 138] width 61 height 81
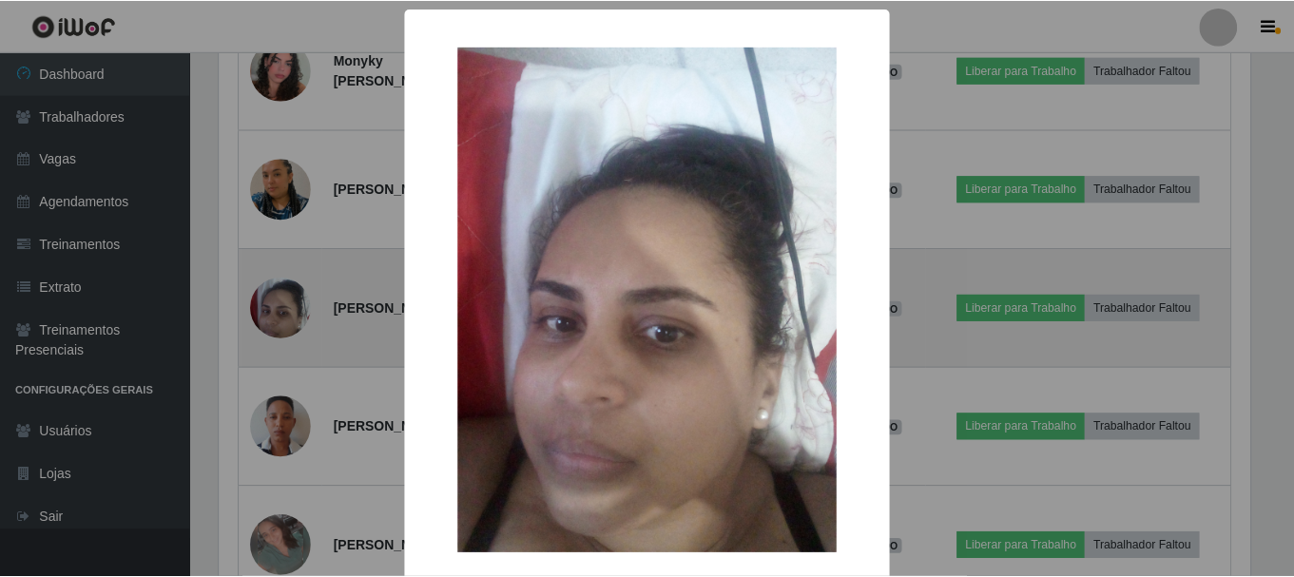
scroll to position [395, 1035]
click at [298, 304] on div "× OK Cancel" at bounding box center [649, 288] width 1299 height 577
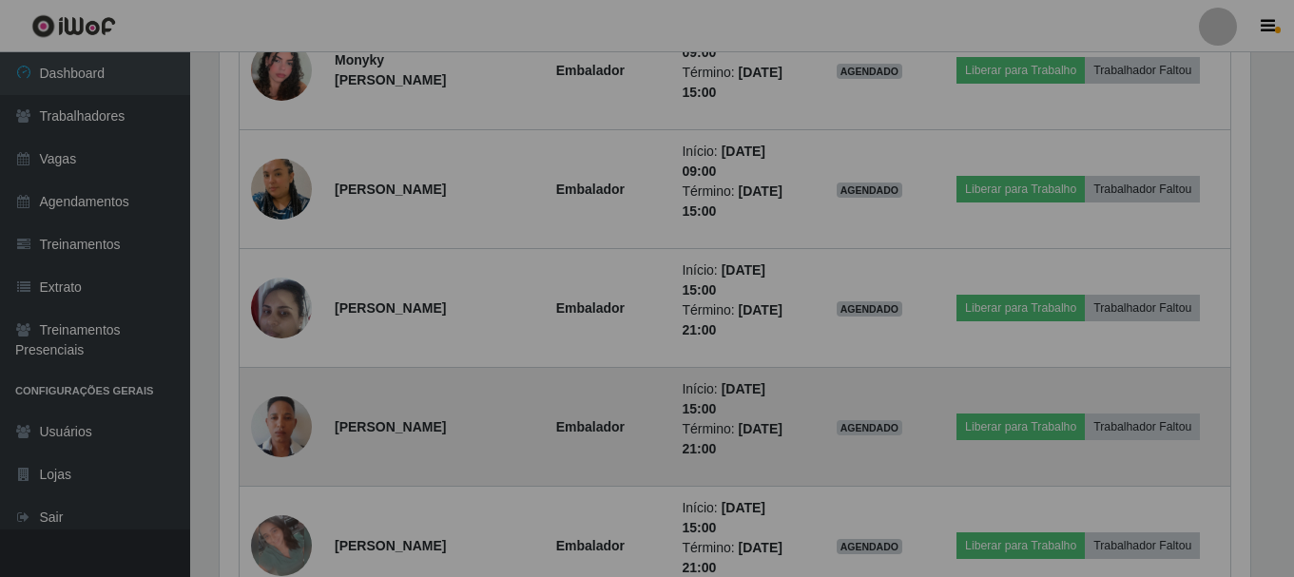
scroll to position [395, 1045]
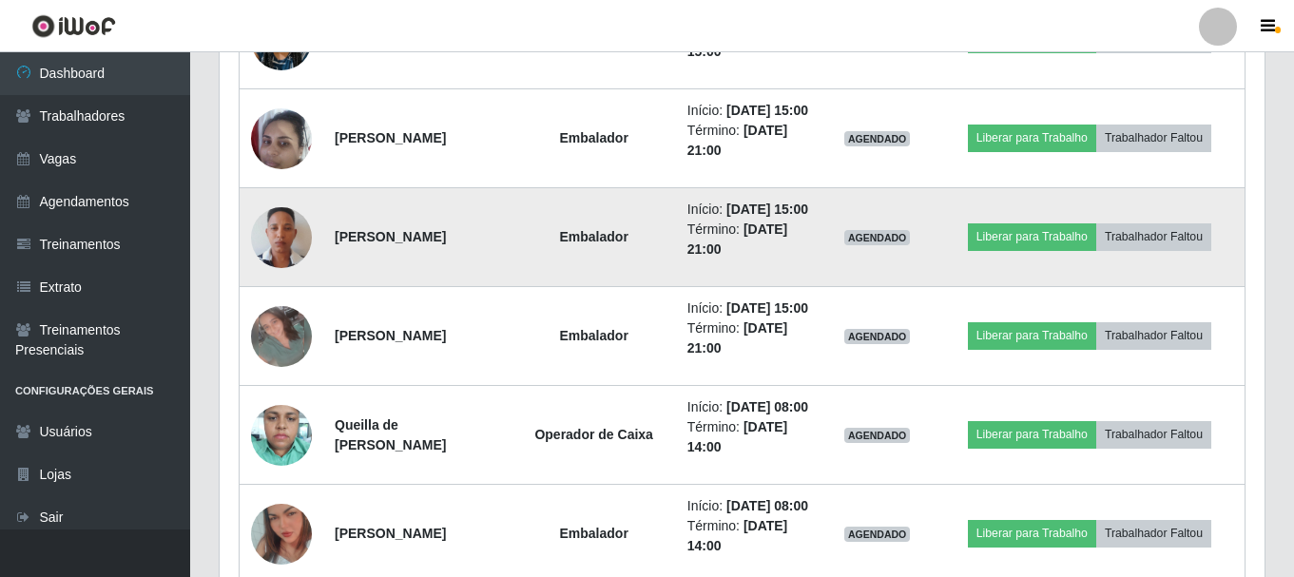
click at [271, 292] on img at bounding box center [281, 237] width 61 height 108
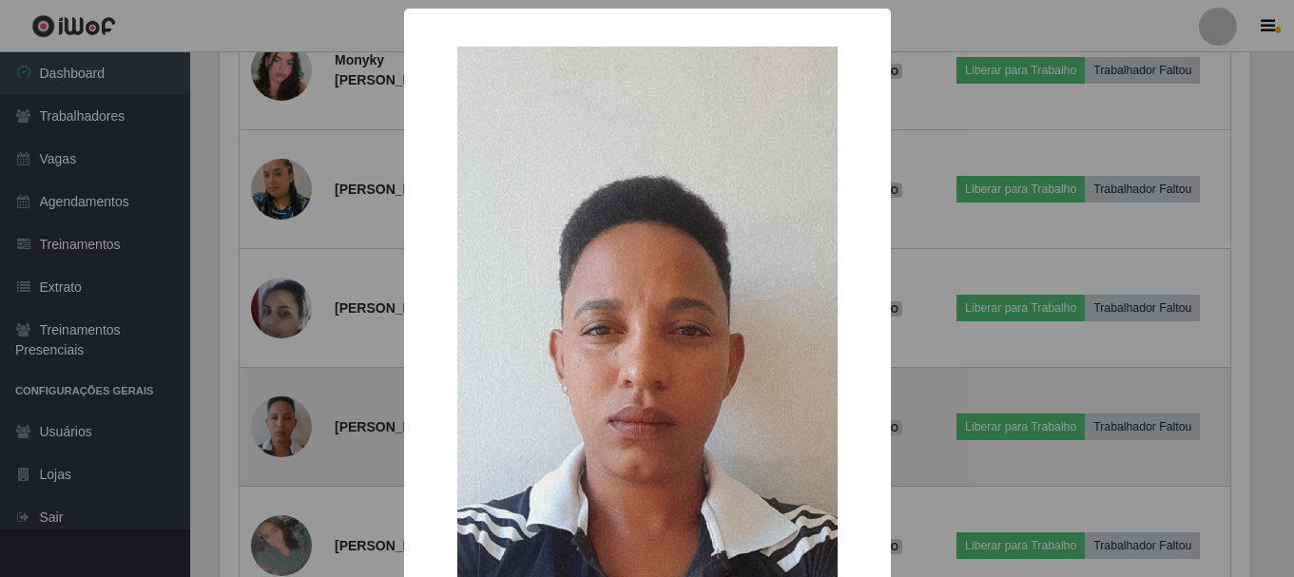
scroll to position [395, 1035]
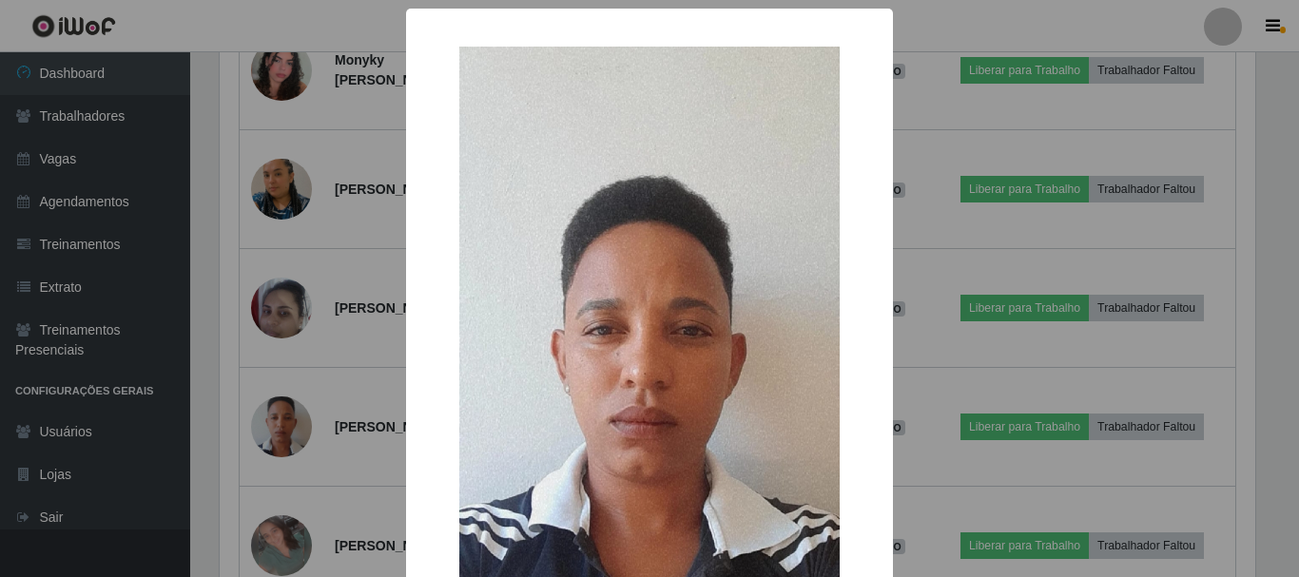
click at [278, 432] on div "× OK Cancel" at bounding box center [649, 288] width 1299 height 577
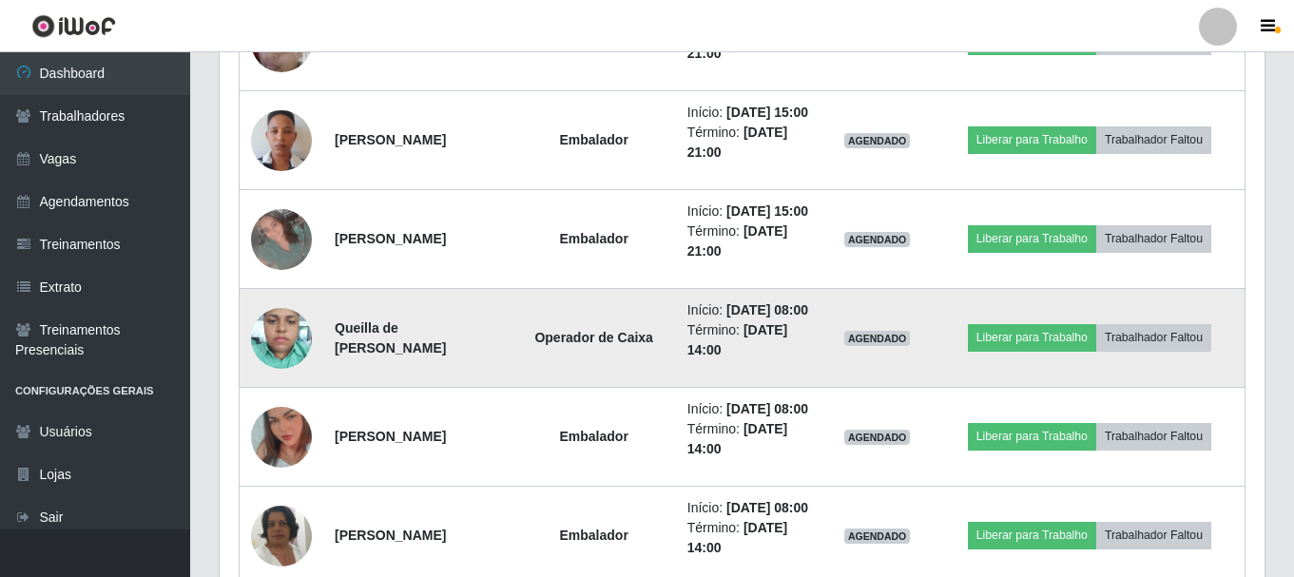
scroll to position [1821, 0]
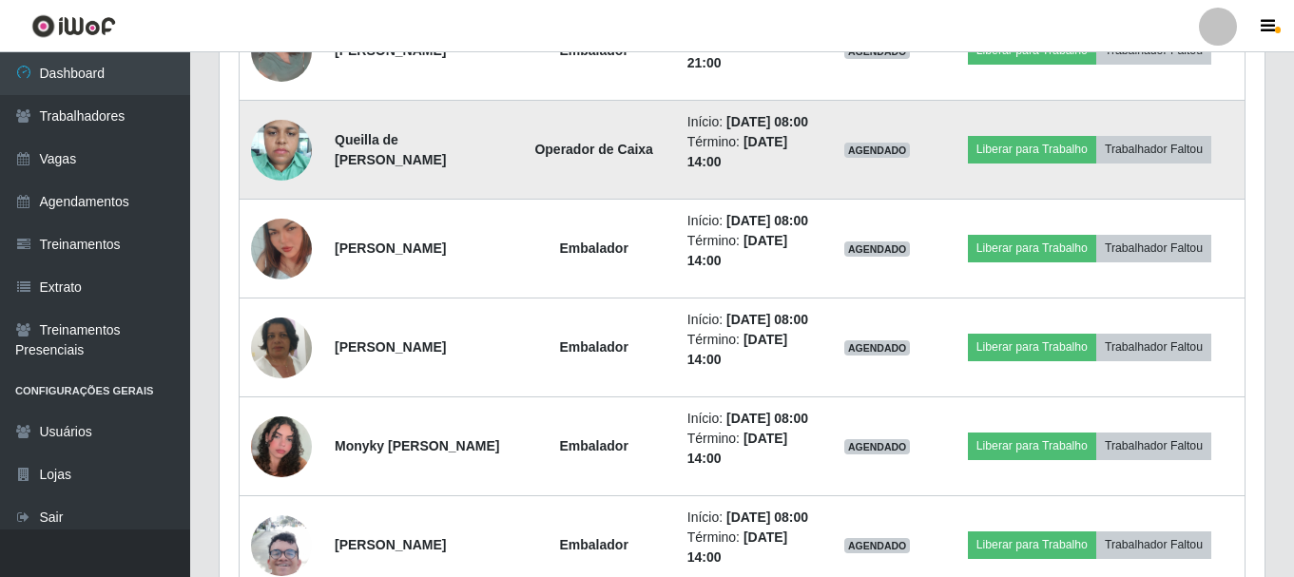
click at [268, 190] on img at bounding box center [281, 149] width 61 height 81
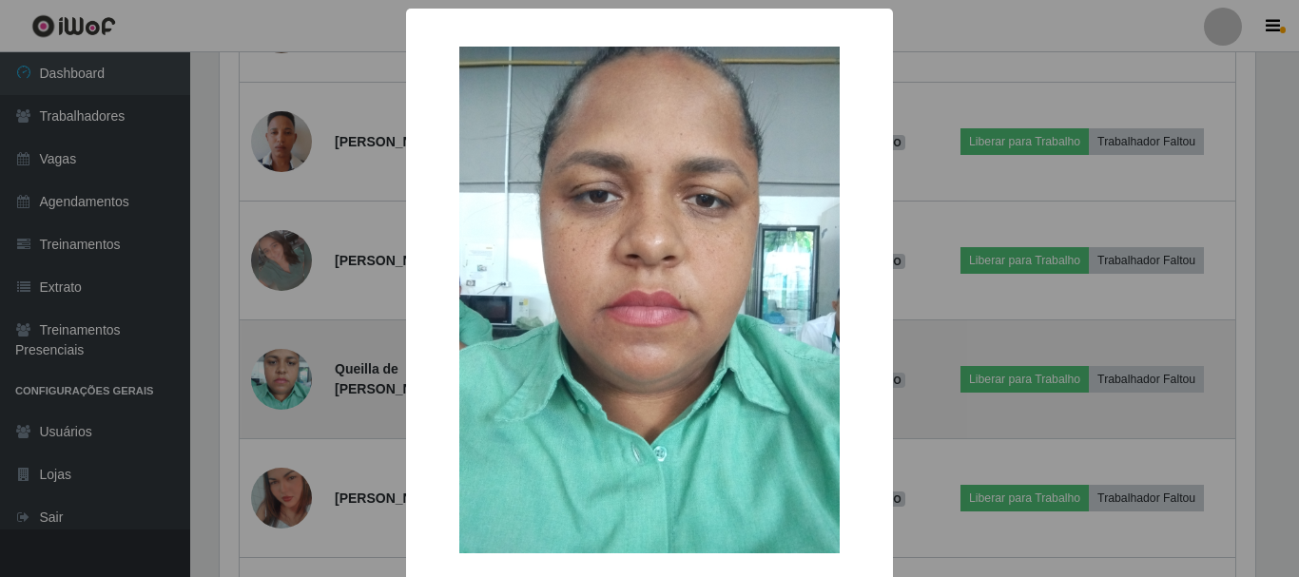
click at [268, 375] on div "× OK Cancel" at bounding box center [649, 288] width 1299 height 577
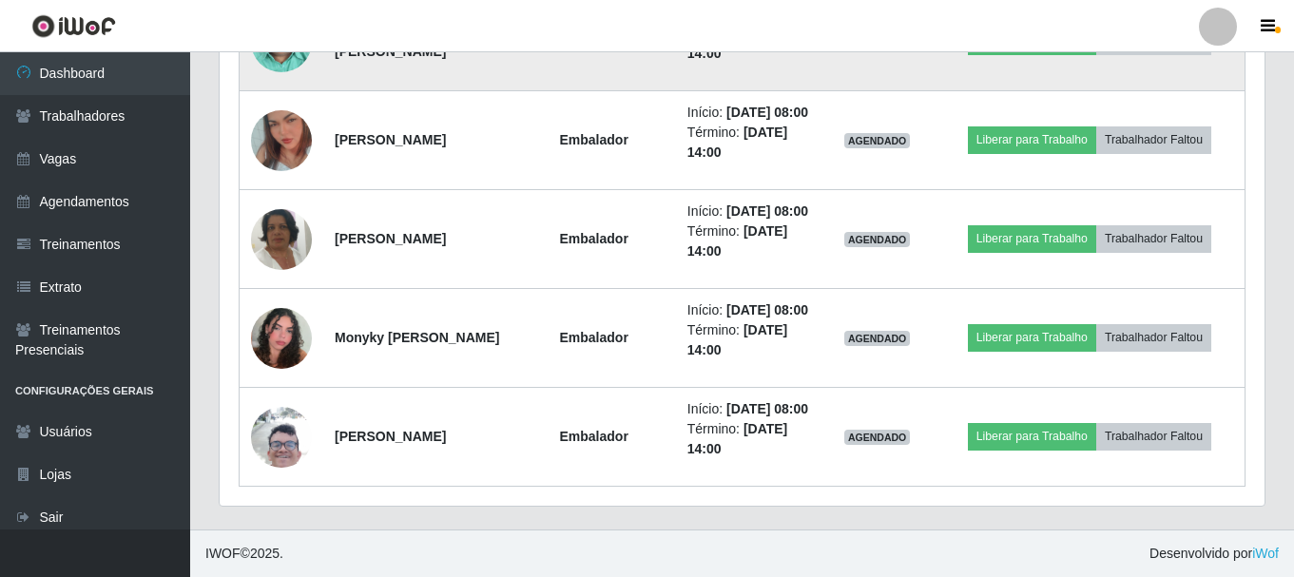
scroll to position [2011, 0]
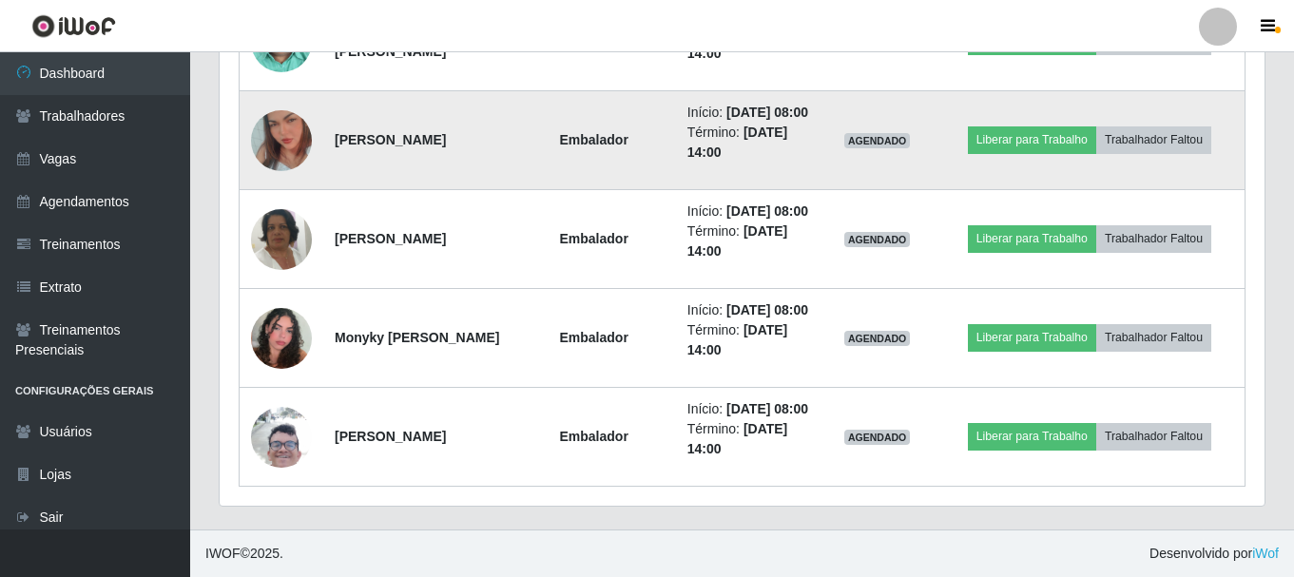
click at [288, 195] on img at bounding box center [281, 141] width 61 height 108
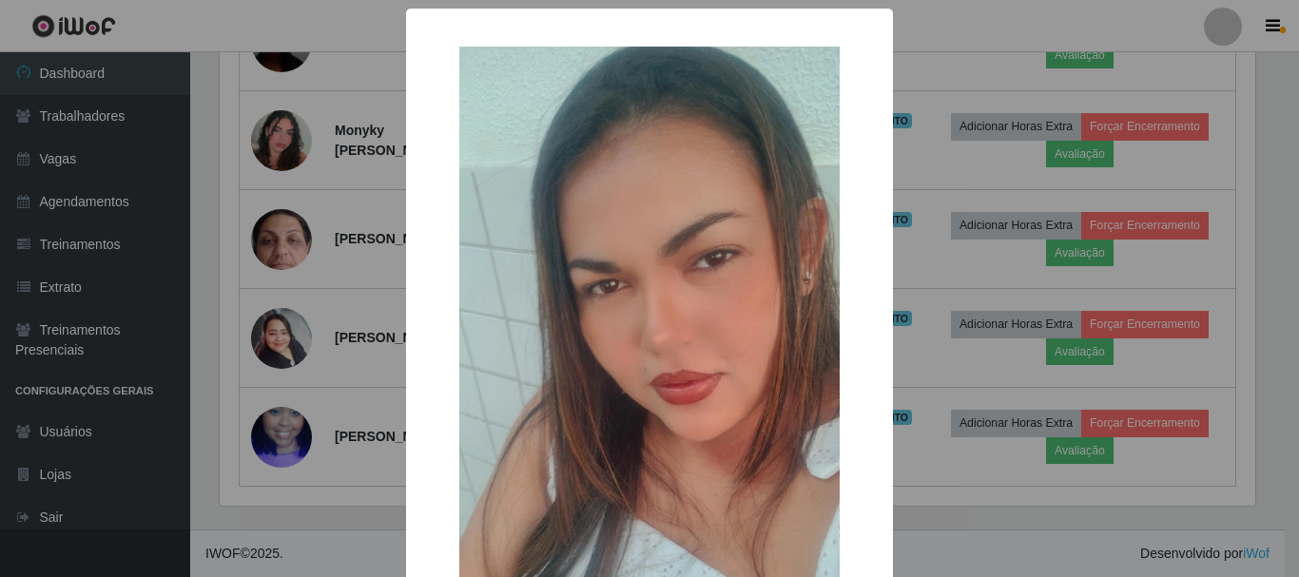
click at [288, 309] on div "× OK Cancel" at bounding box center [649, 288] width 1299 height 577
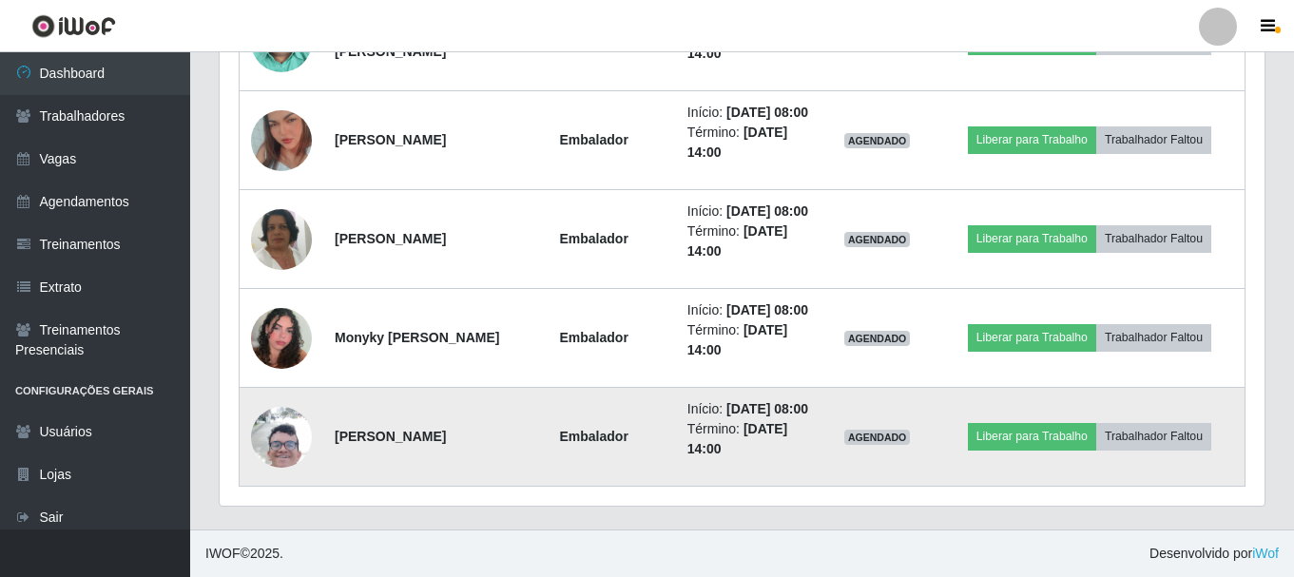
click at [288, 426] on img at bounding box center [281, 437] width 61 height 135
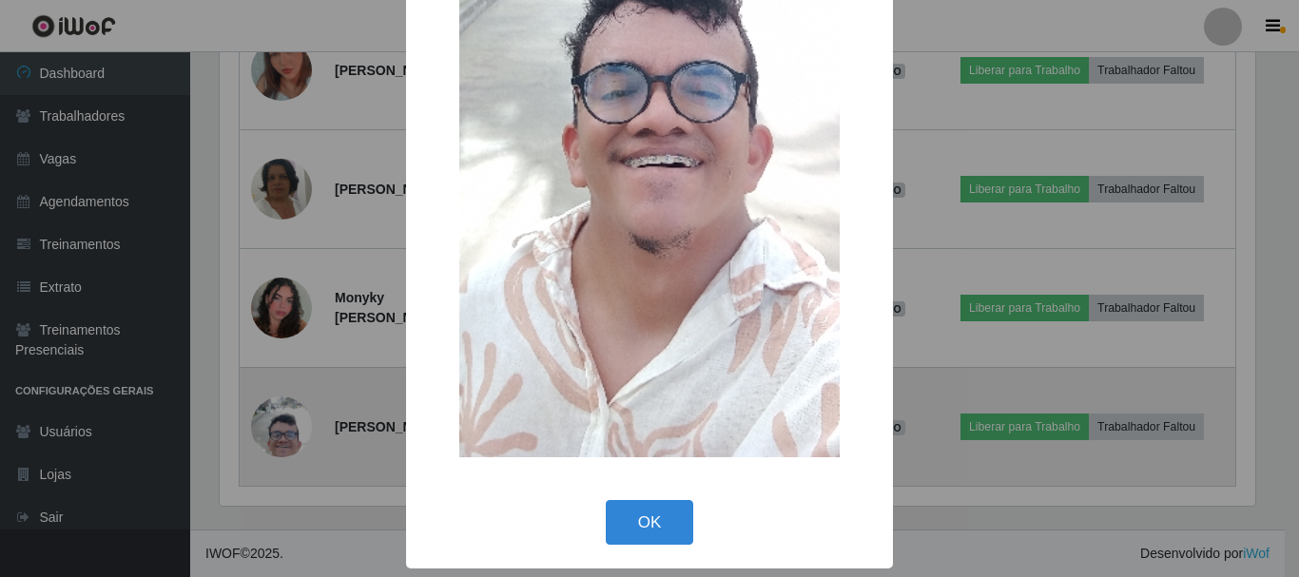
click at [288, 426] on div "× OK Cancel" at bounding box center [649, 288] width 1299 height 577
